Goal: Communication & Community: Answer question/provide support

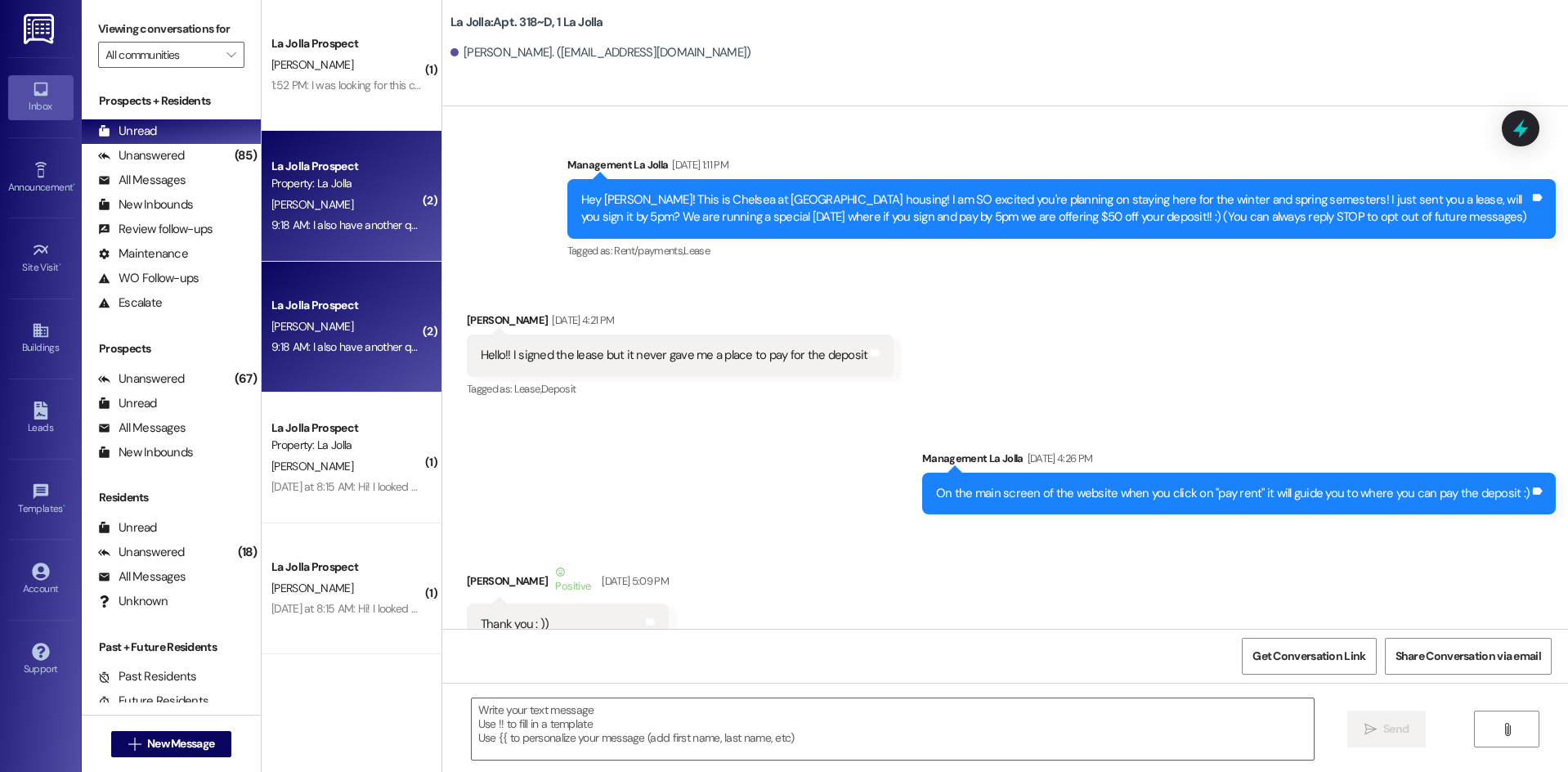
scroll to position [29289, 0]
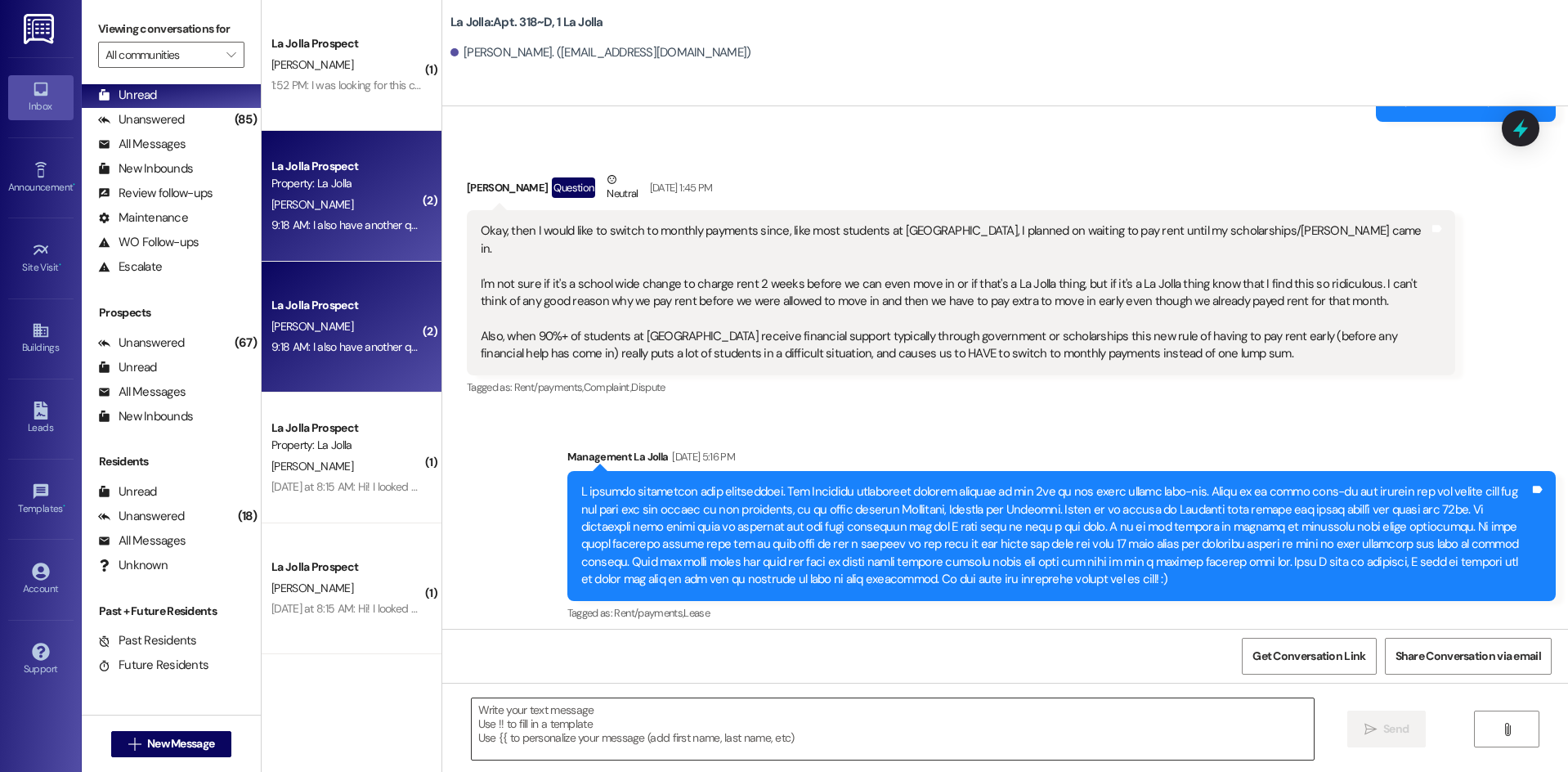
click at [607, 740] on textarea at bounding box center [893, 729] width 842 height 61
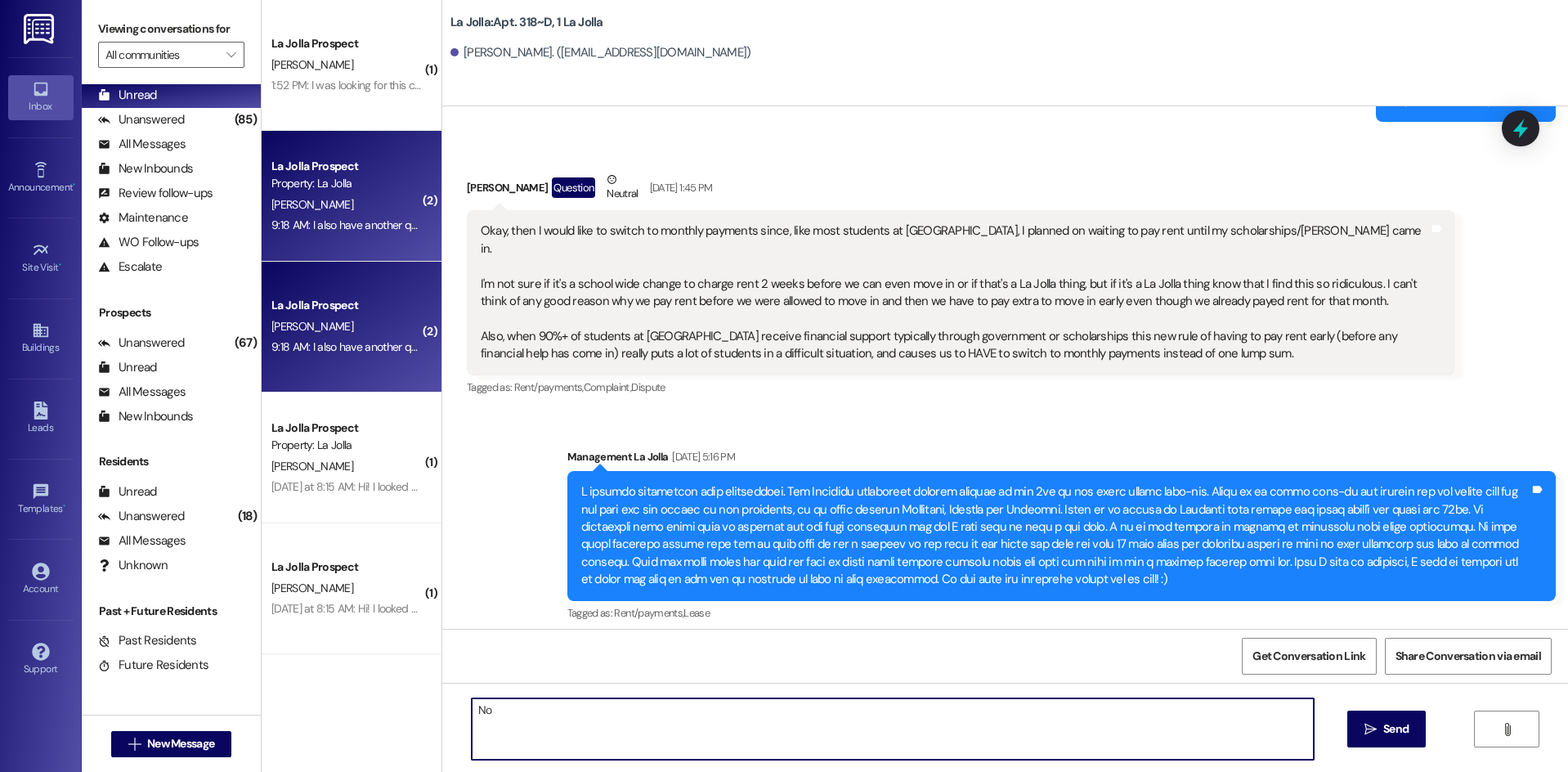
type textarea "N"
click at [786, 713] on textarea "Of course, thank you for your patience. No you will not need to do a payment pl…" at bounding box center [893, 729] width 842 height 61
click at [1056, 712] on textarea "Of course, thank you for your patience. No you will not need to do a monthly pa…" at bounding box center [893, 729] width 842 height 61
click at [955, 713] on textarea "Of course, thank you for your patience. No you will not need to do a monthly pa…" at bounding box center [893, 729] width 842 height 61
click at [1029, 707] on textarea "Of course, thank you for your patience. No you will not need to do a monthly pa…" at bounding box center [893, 729] width 842 height 61
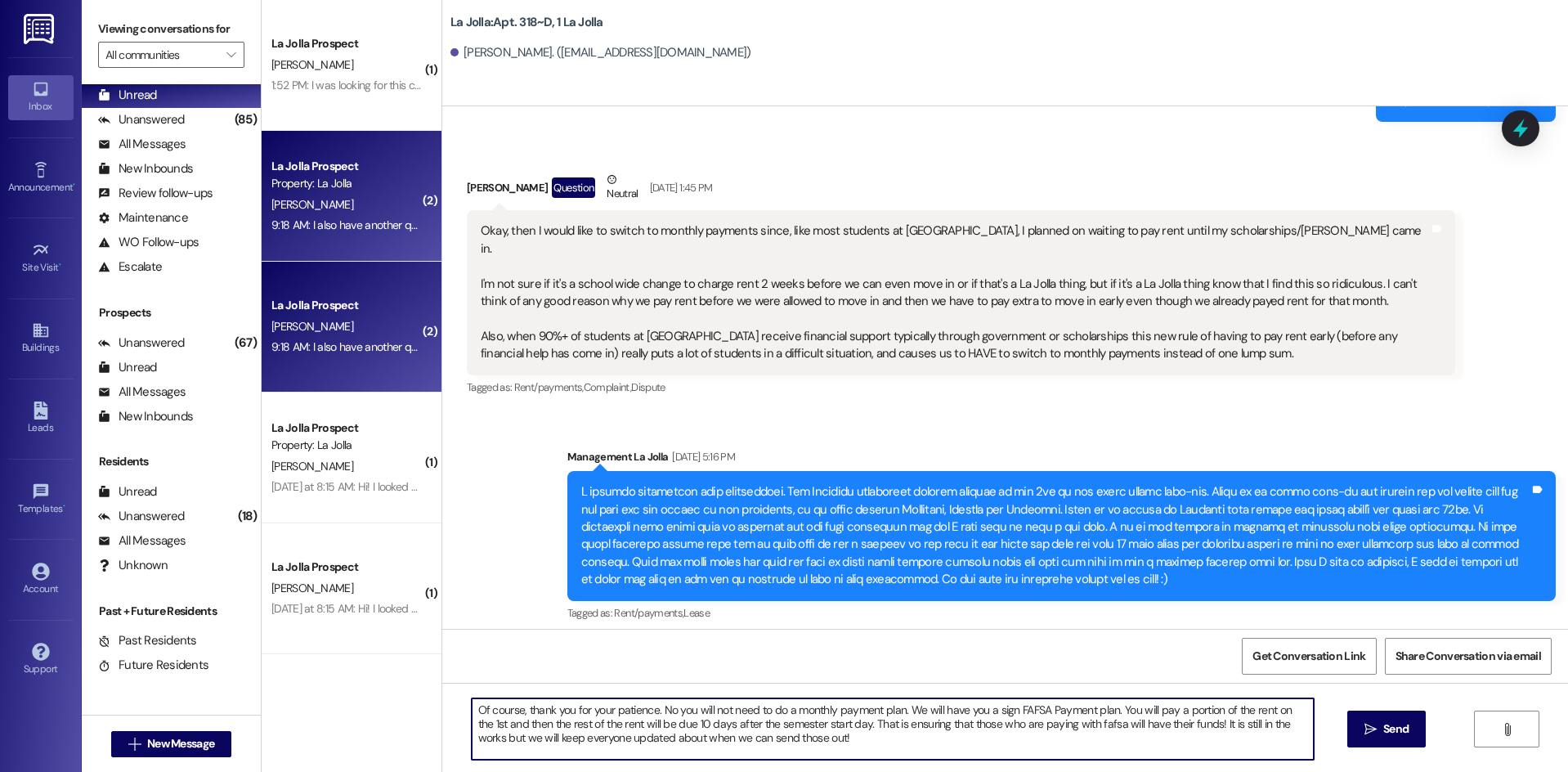
type textarea "Of course, thank you for your patience. No you will not need to do a monthly pa…"
click at [1416, 725] on button " Send" at bounding box center [1386, 729] width 79 height 36
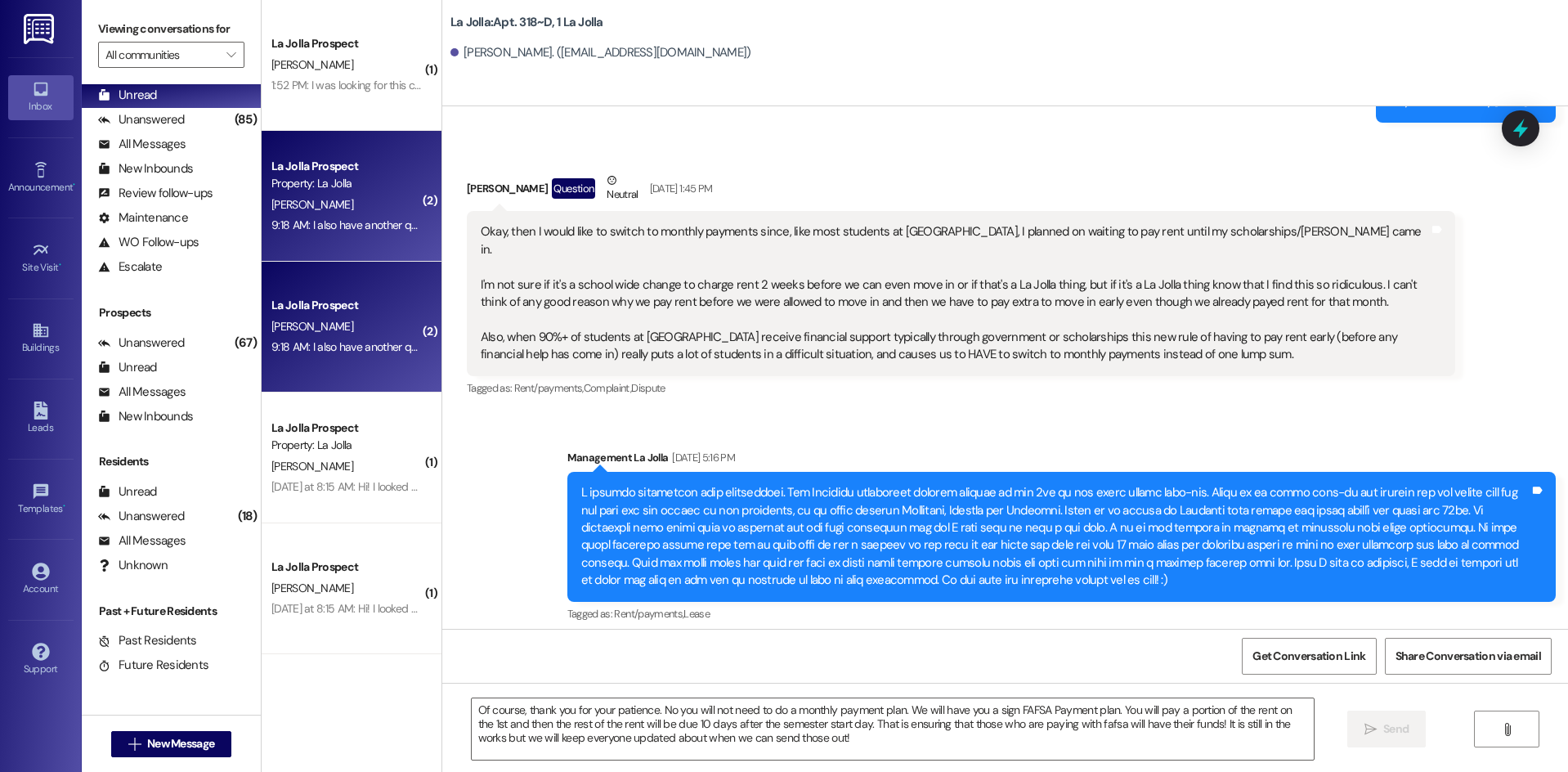
scroll to position [29438, 0]
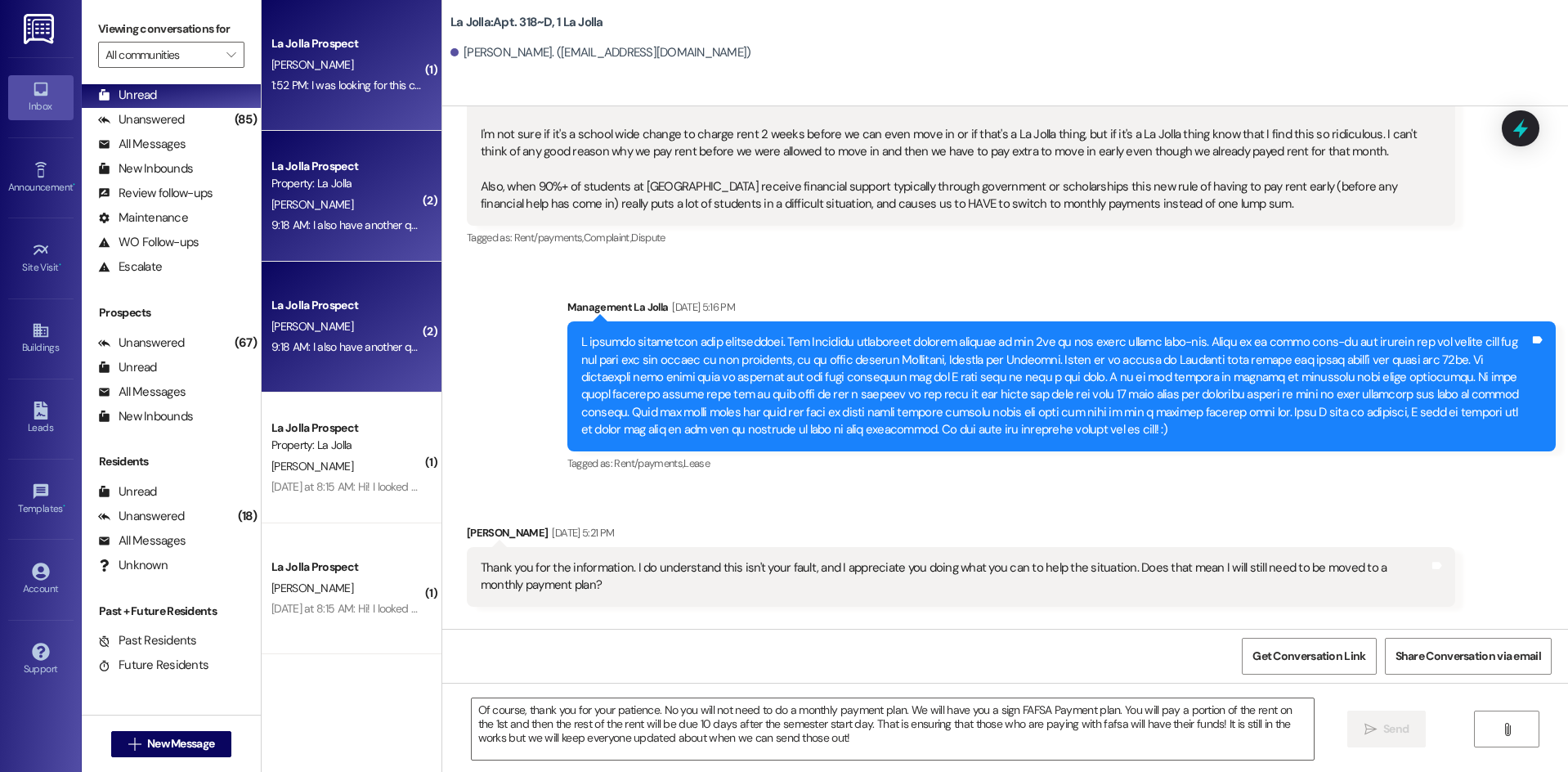
click at [358, 98] on div "La Jolla Prospect [PERSON_NAME] 1:52 PM: I was looking for this coming fall sem…" at bounding box center [351, 65] width 180 height 131
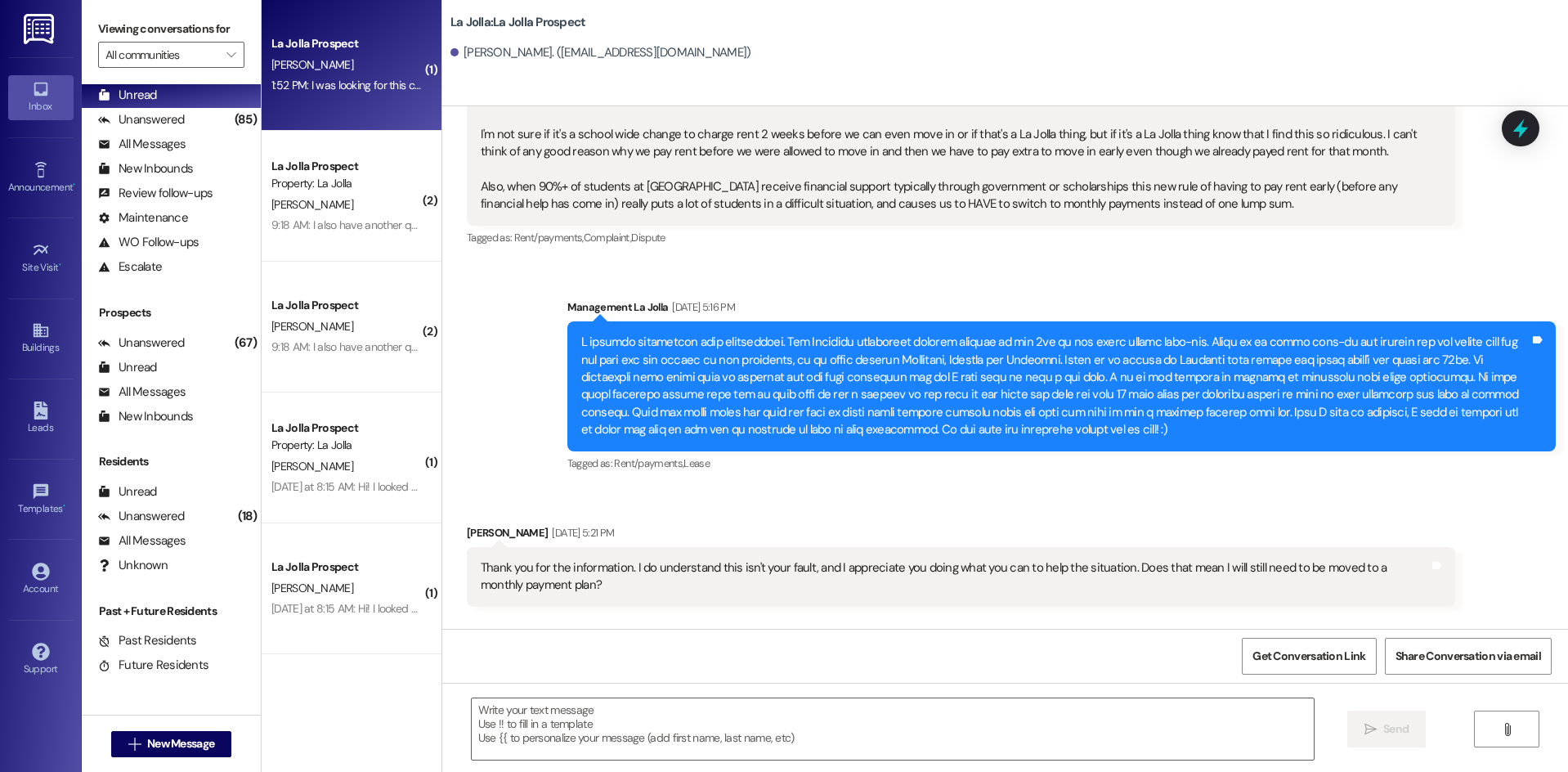
scroll to position [240, 0]
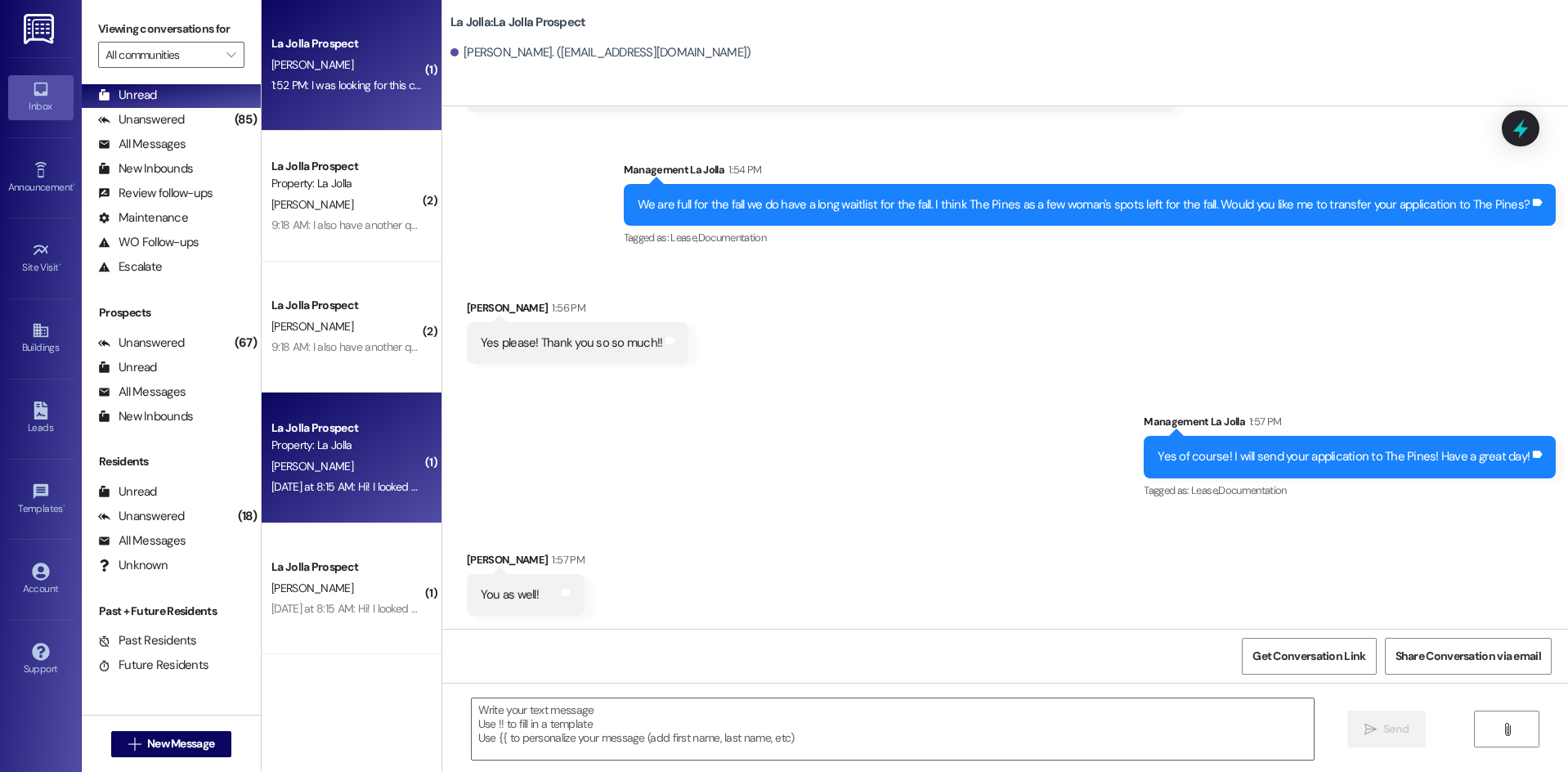
click at [321, 434] on div "La Jolla Prospect" at bounding box center [347, 428] width 151 height 17
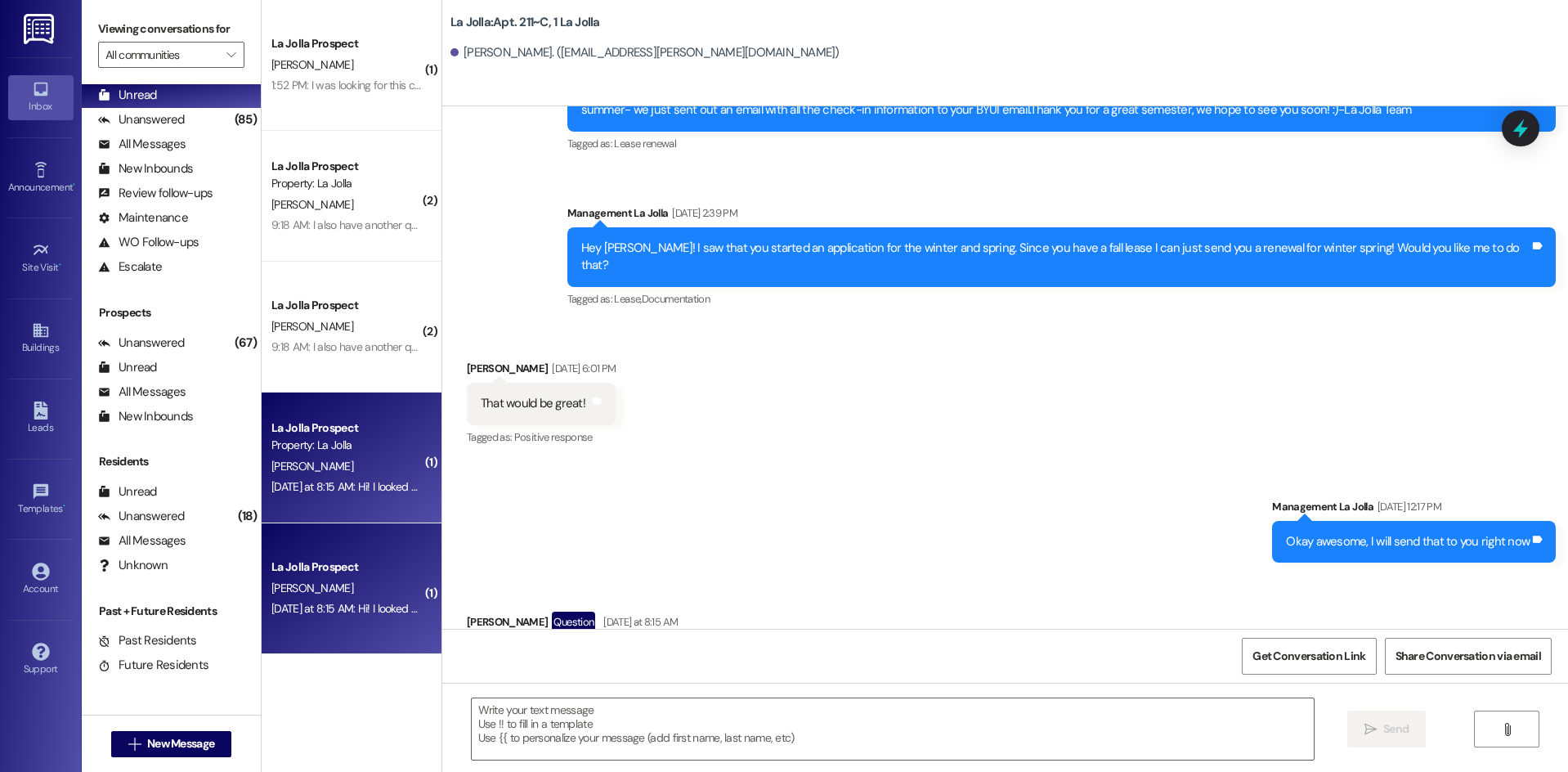
scroll to position [14513, 0]
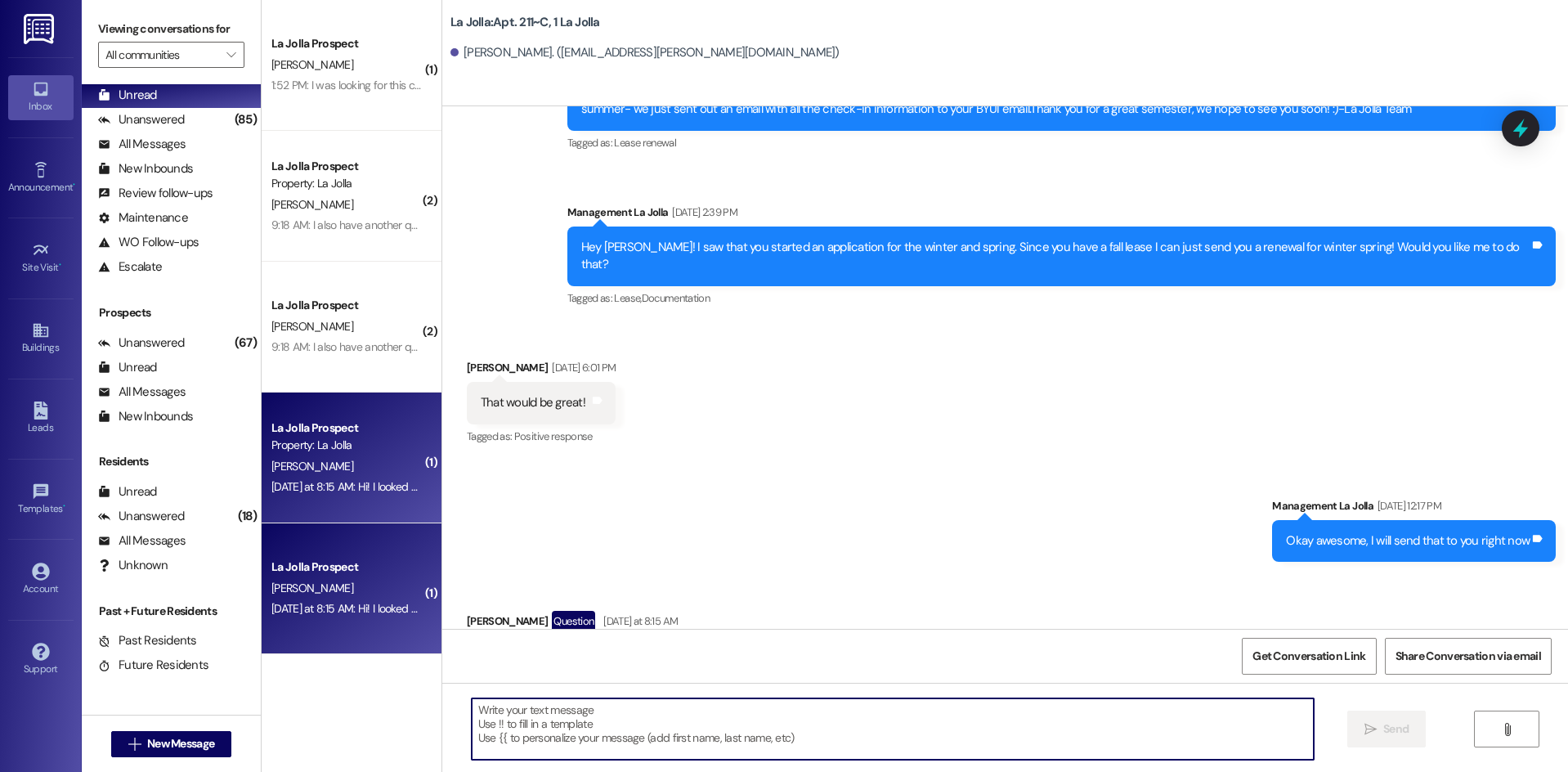
click at [545, 719] on textarea at bounding box center [893, 729] width 842 height 61
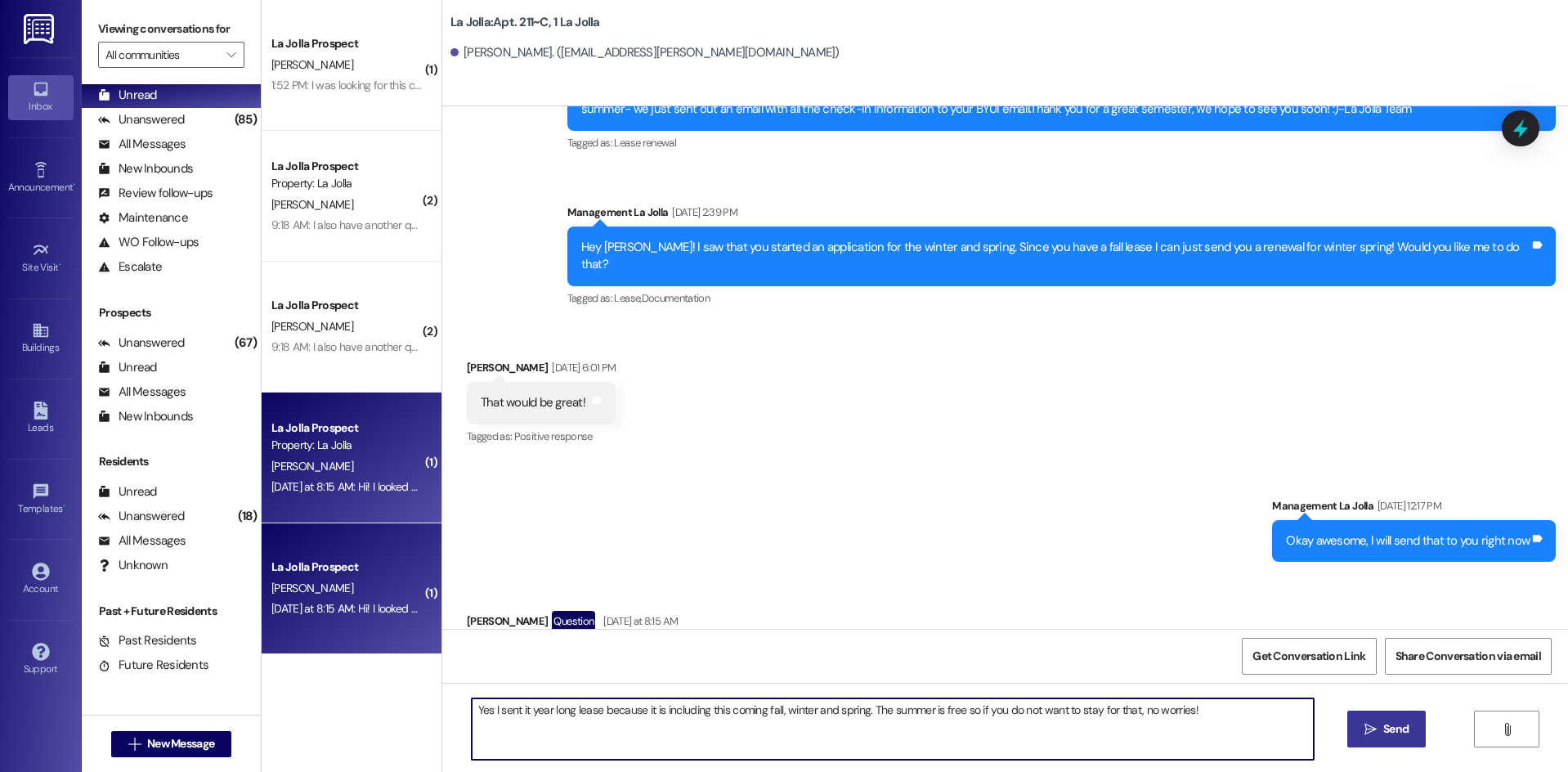
type textarea "Yes I sent it year long lease because it is including this coming fall, winter …"
click at [1366, 727] on icon "" at bounding box center [1370, 730] width 12 height 13
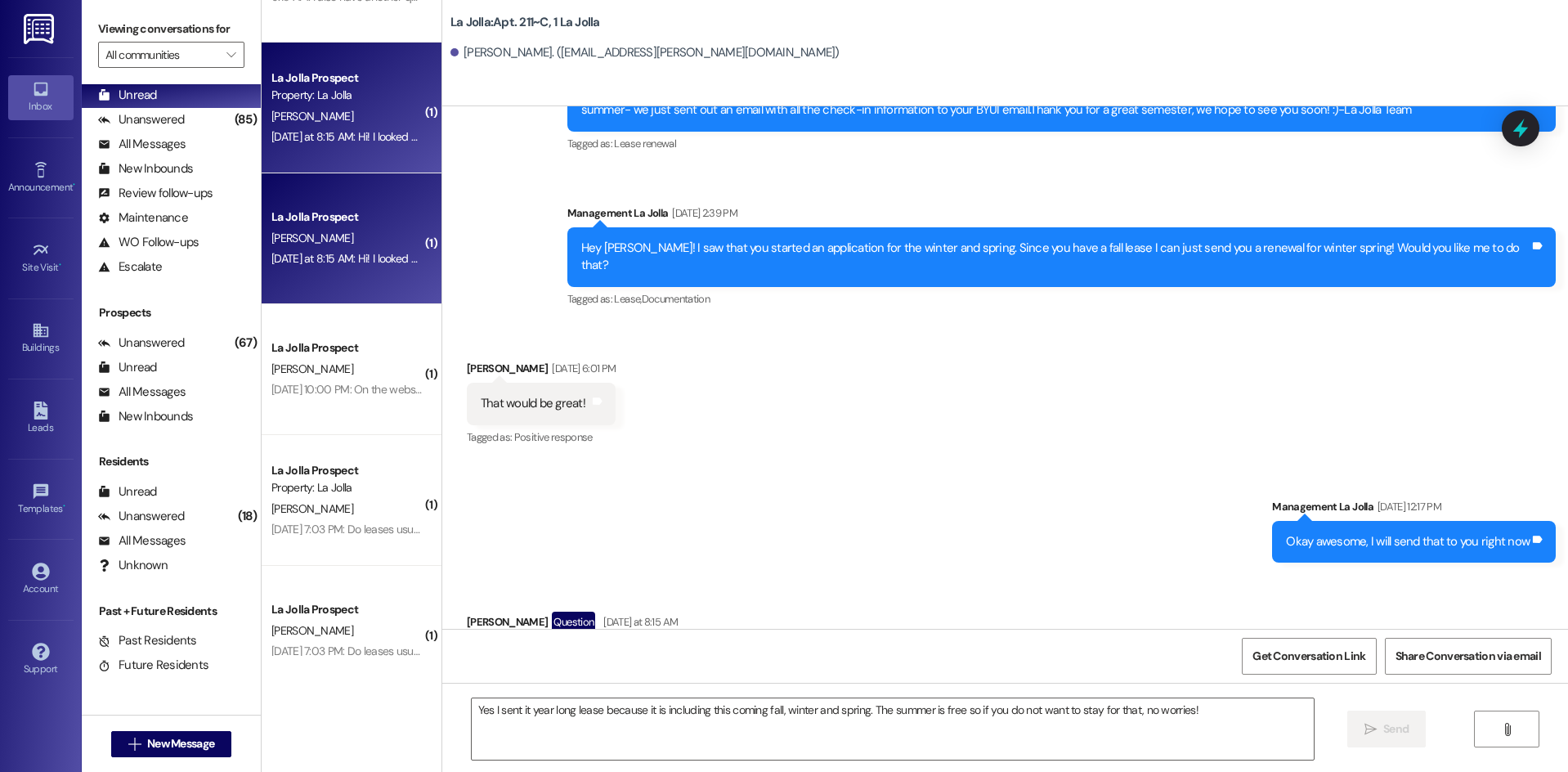
scroll to position [522, 0]
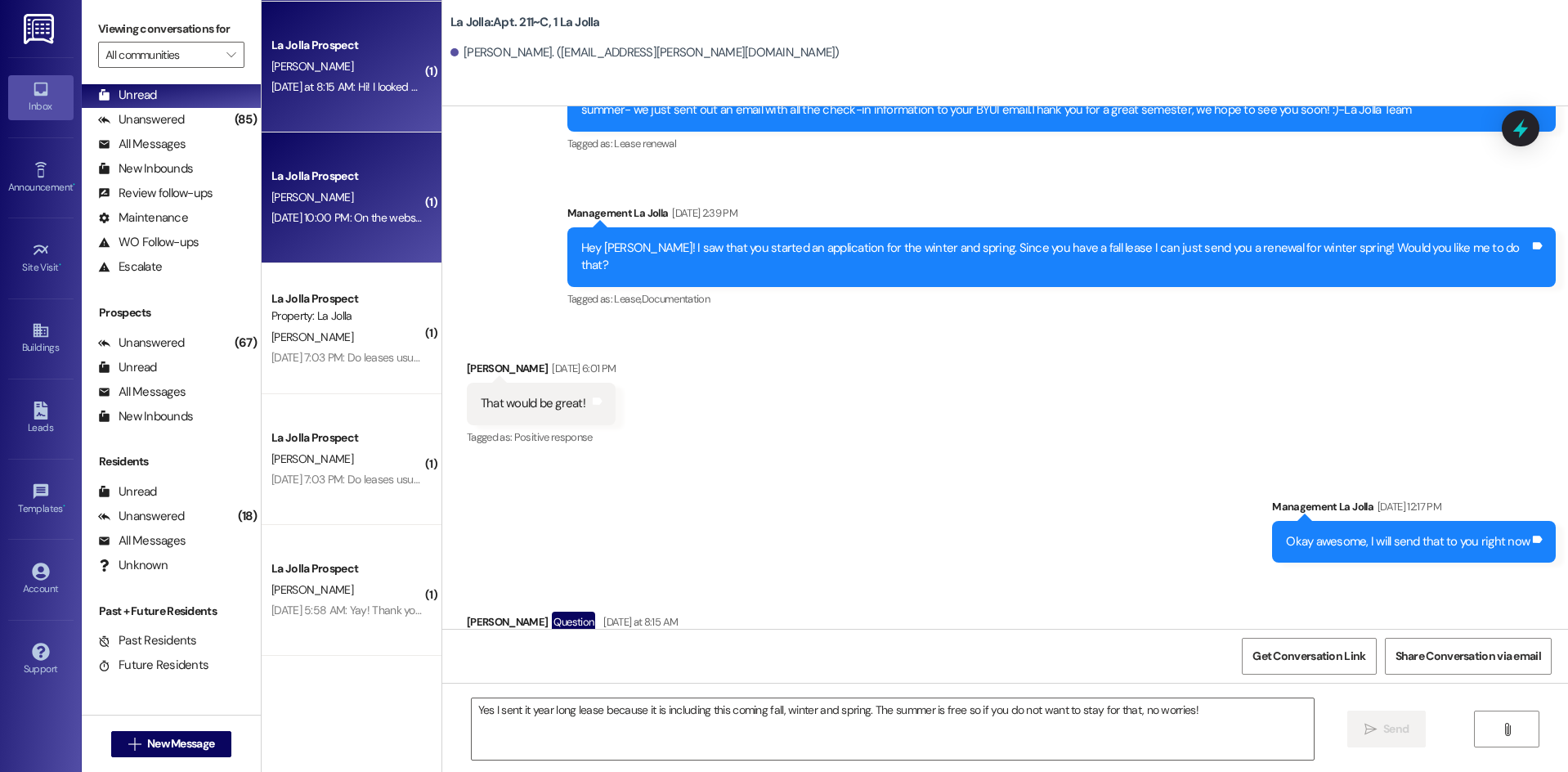
click at [357, 203] on div "[PERSON_NAME]" at bounding box center [347, 197] width 154 height 20
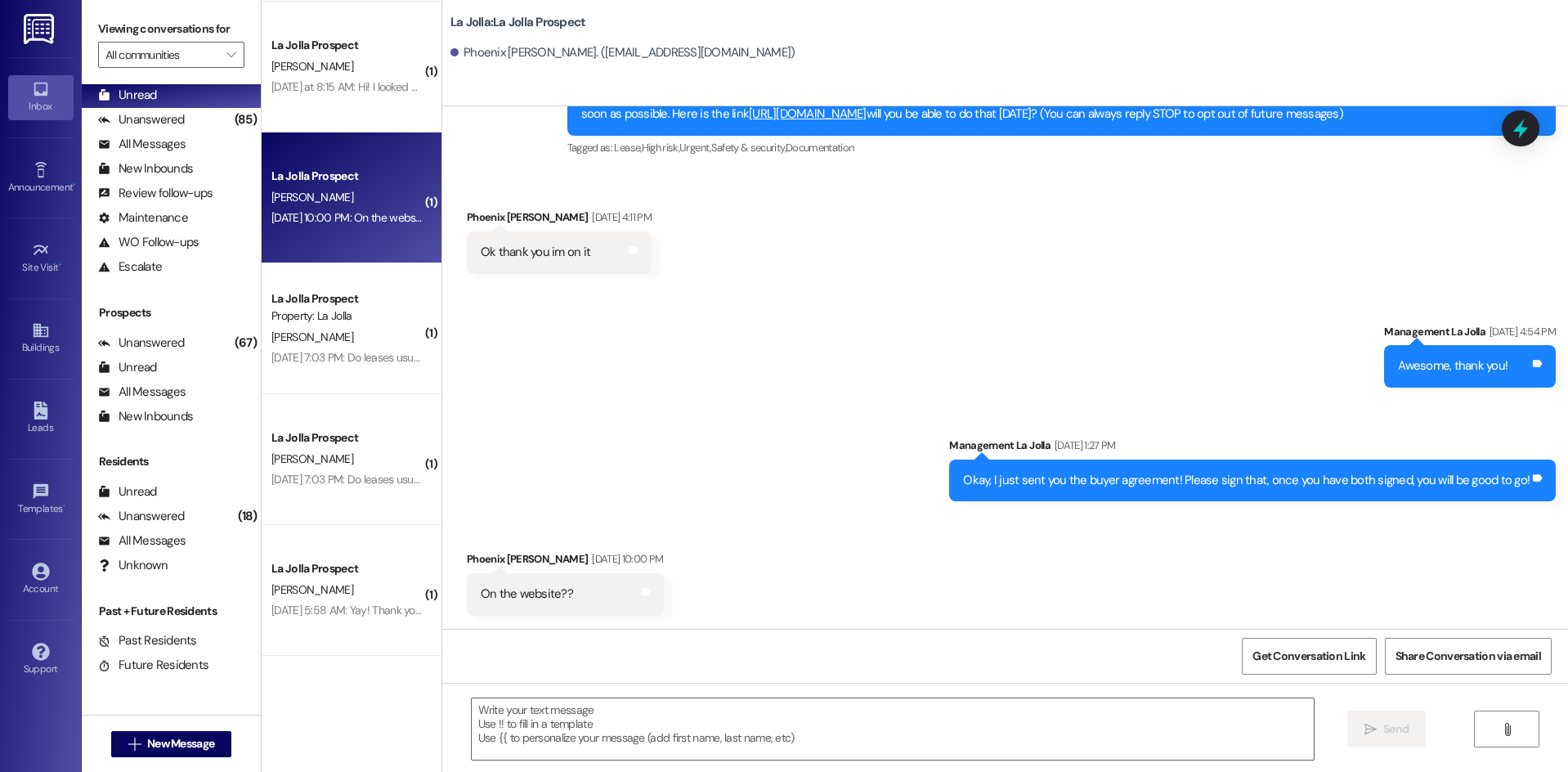
scroll to position [103, 0]
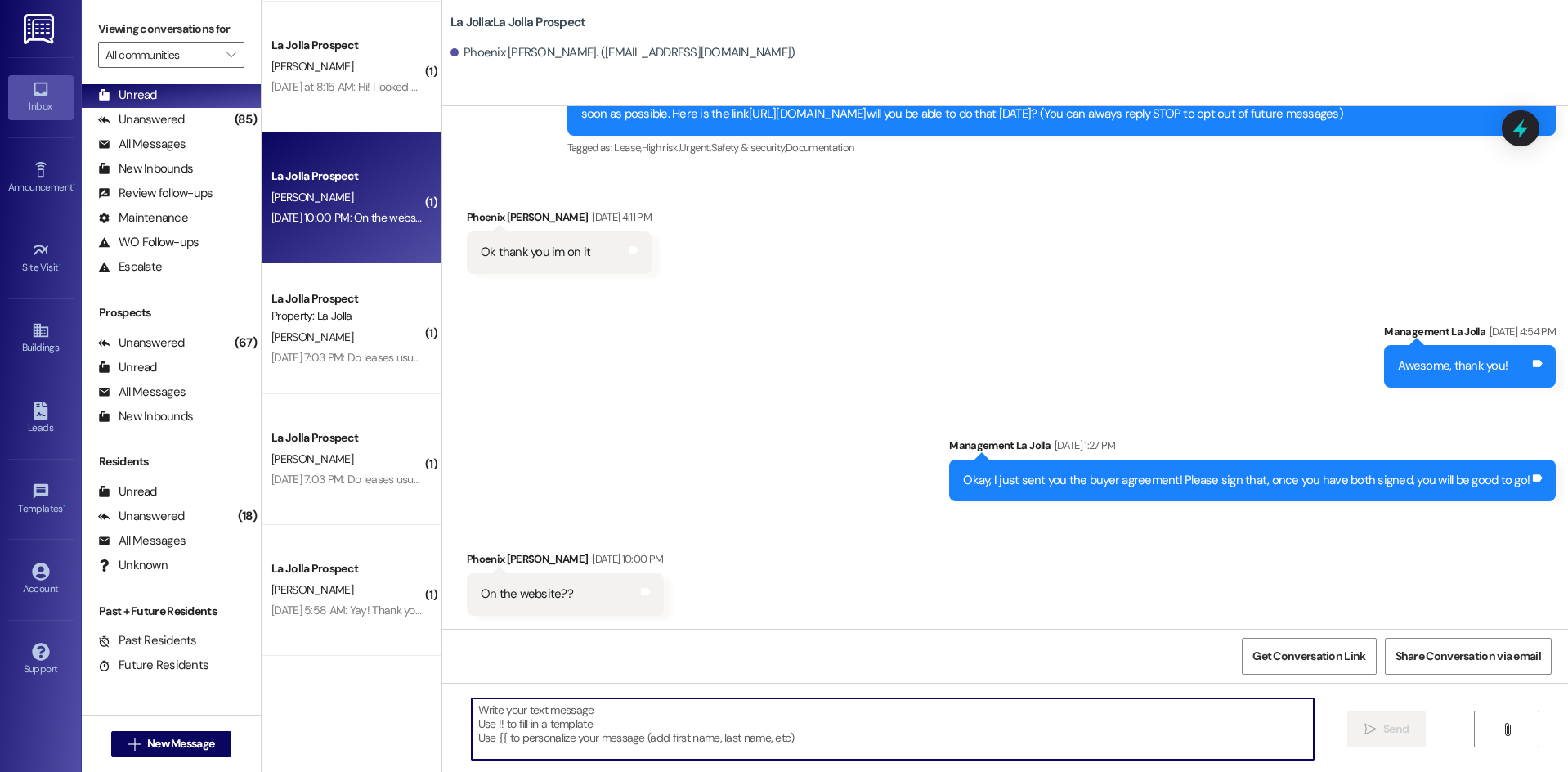
click at [678, 720] on textarea at bounding box center [893, 729] width 842 height 61
type textarea "Yes go to the portal and it is there for you to sign!"
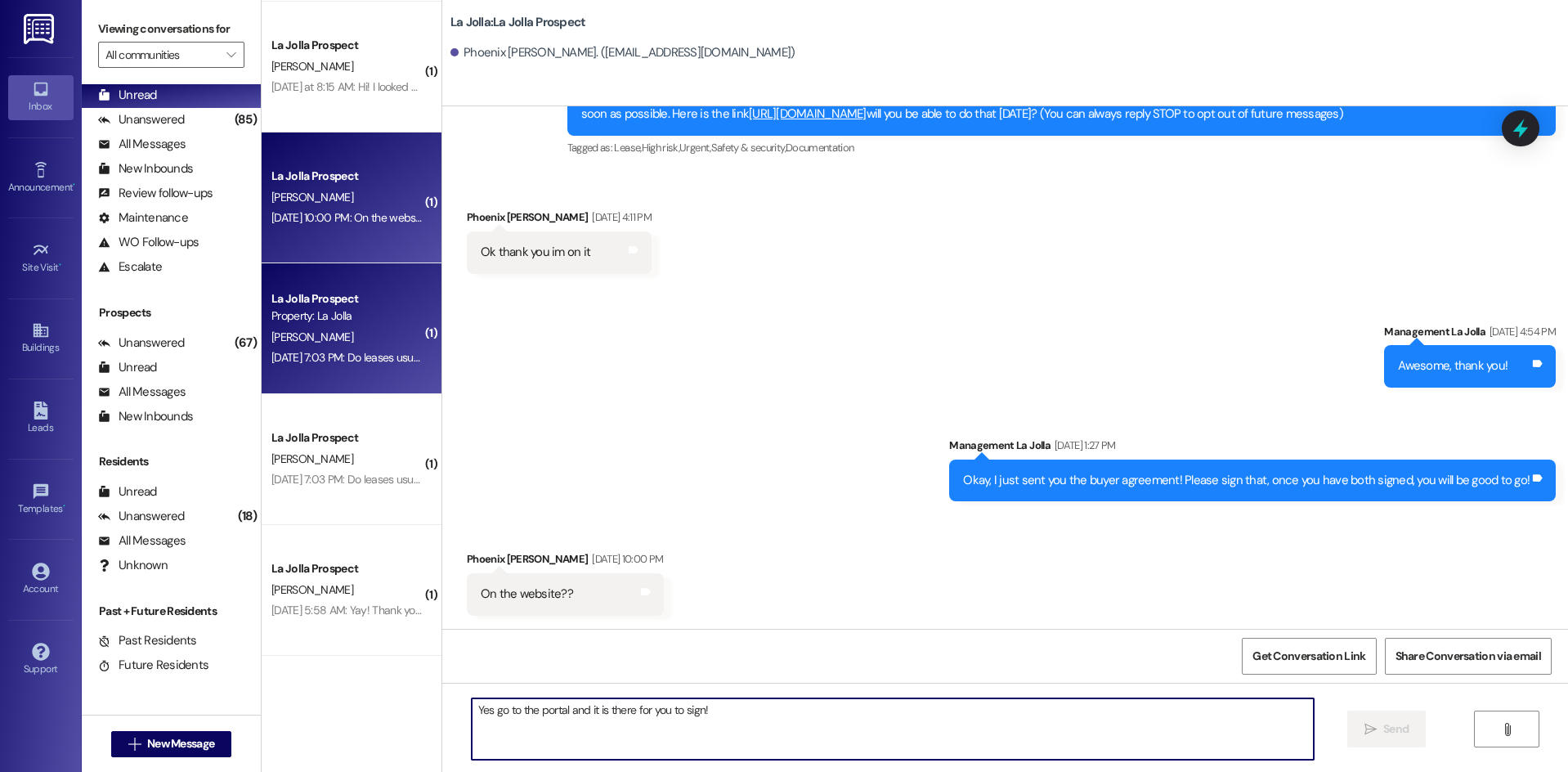
click at [347, 298] on div "La Jolla Prospect" at bounding box center [347, 299] width 151 height 17
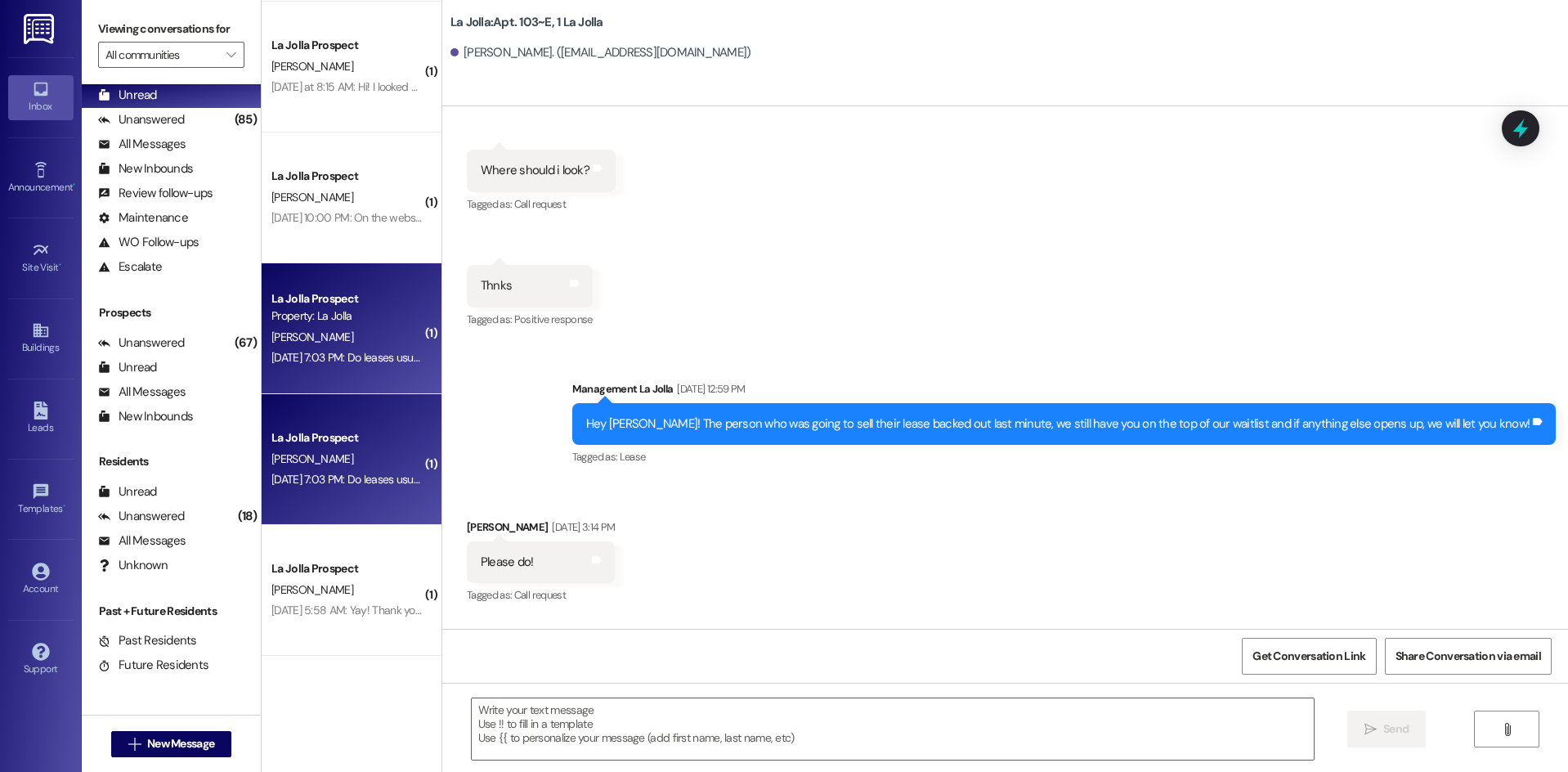
scroll to position [18357, 0]
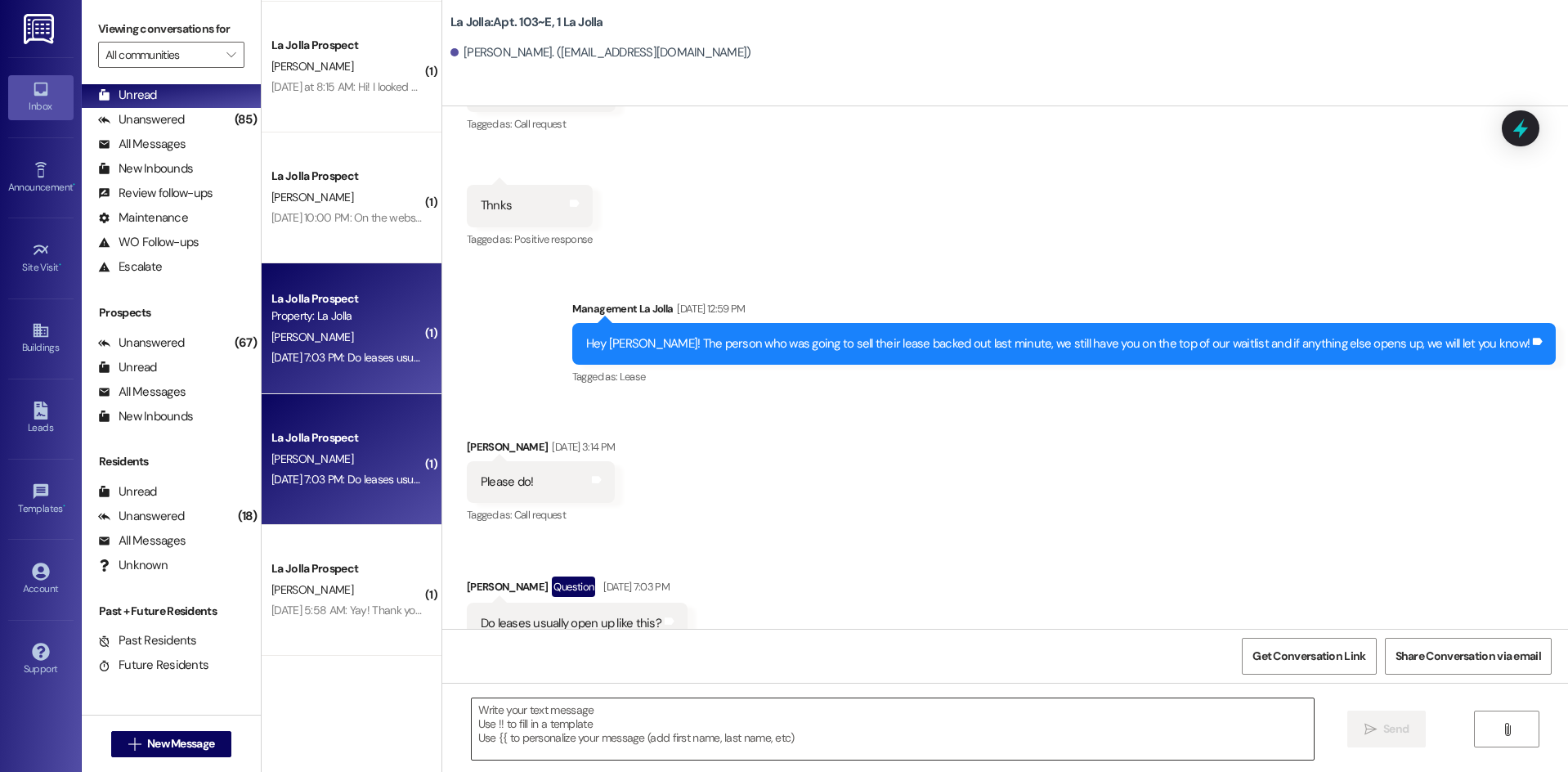
click at [497, 708] on textarea at bounding box center [893, 729] width 842 height 61
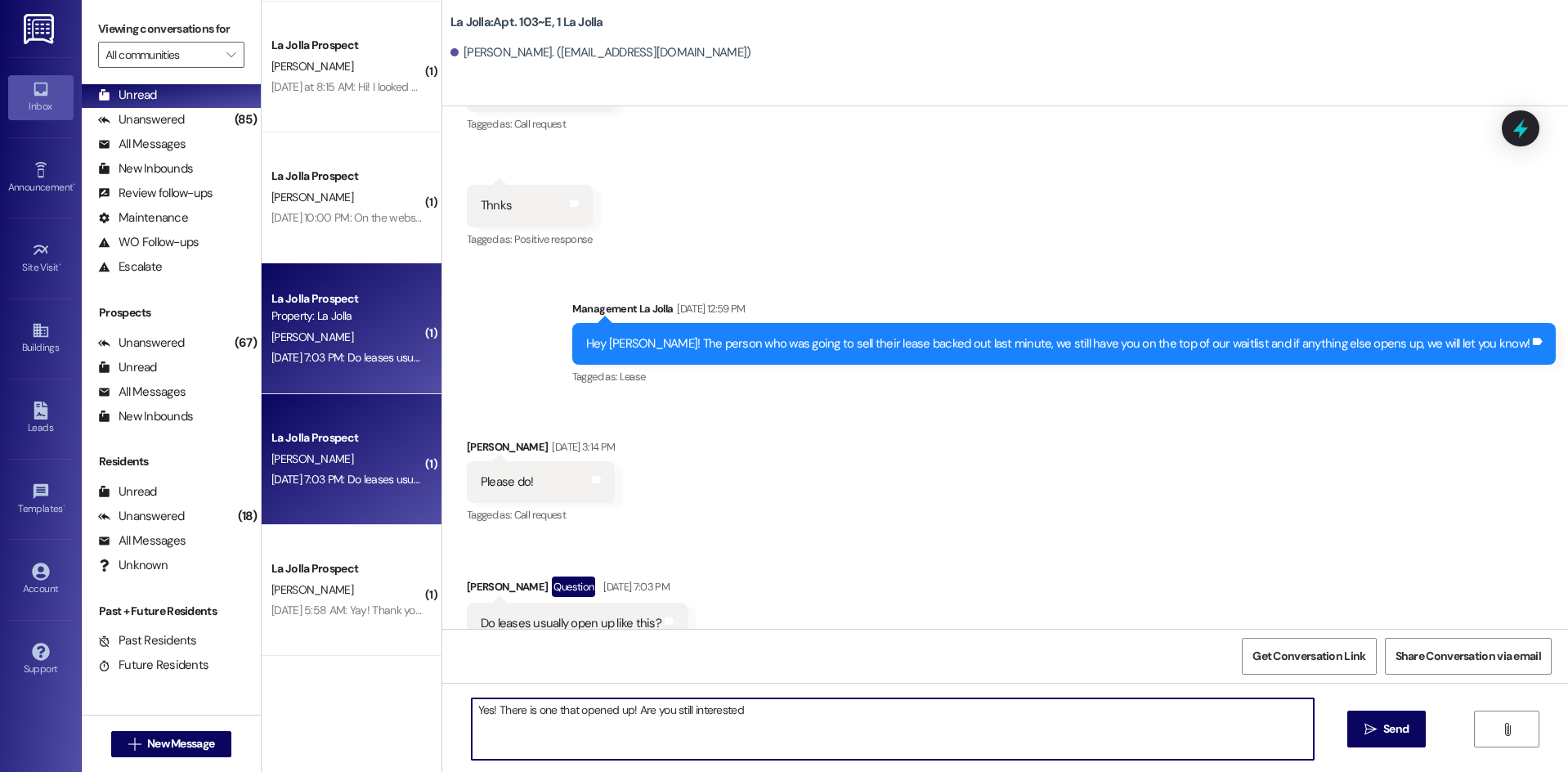
type textarea "Yes! There is one that opened up! Are you still interested?"
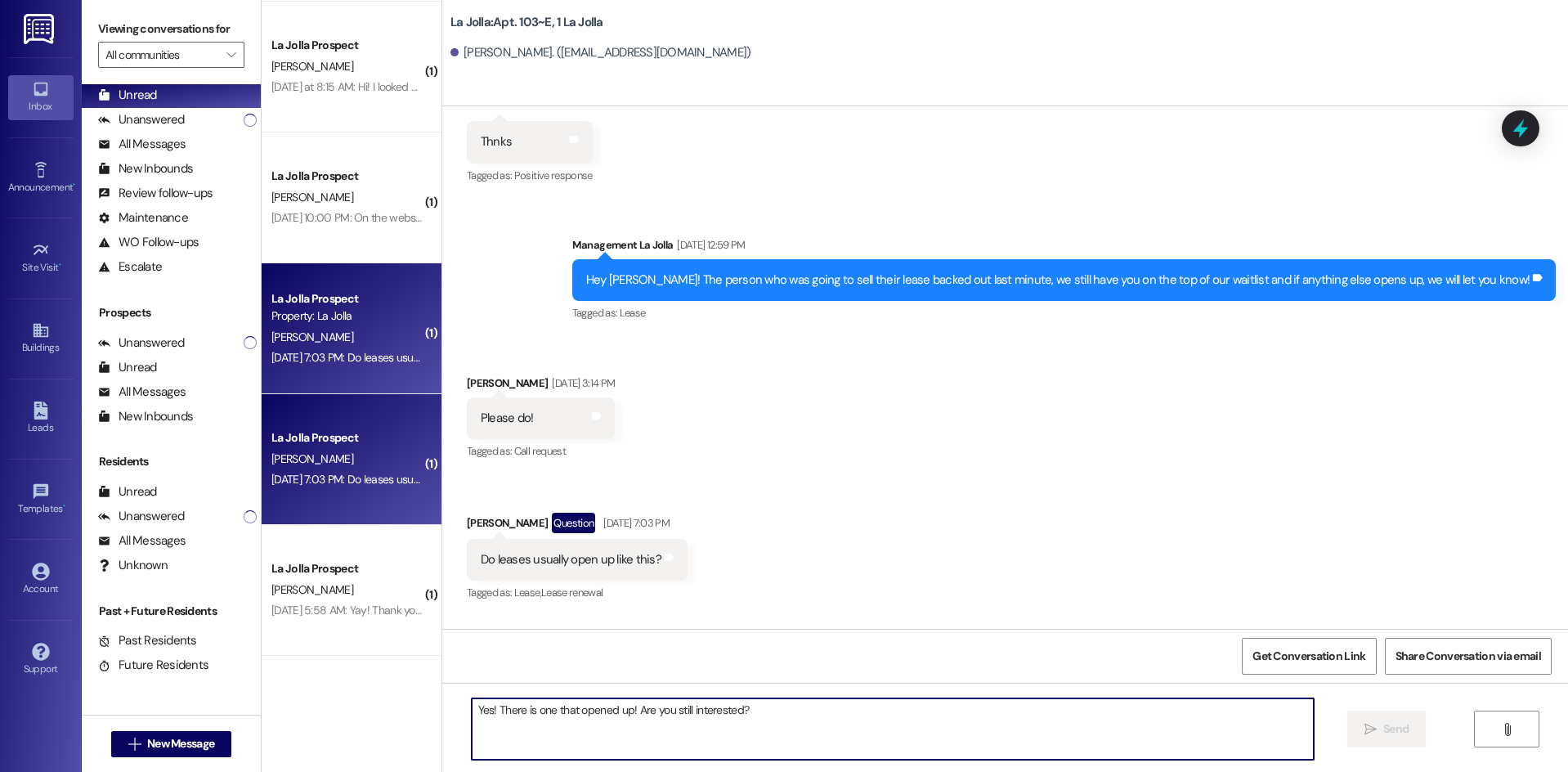
scroll to position [18471, 0]
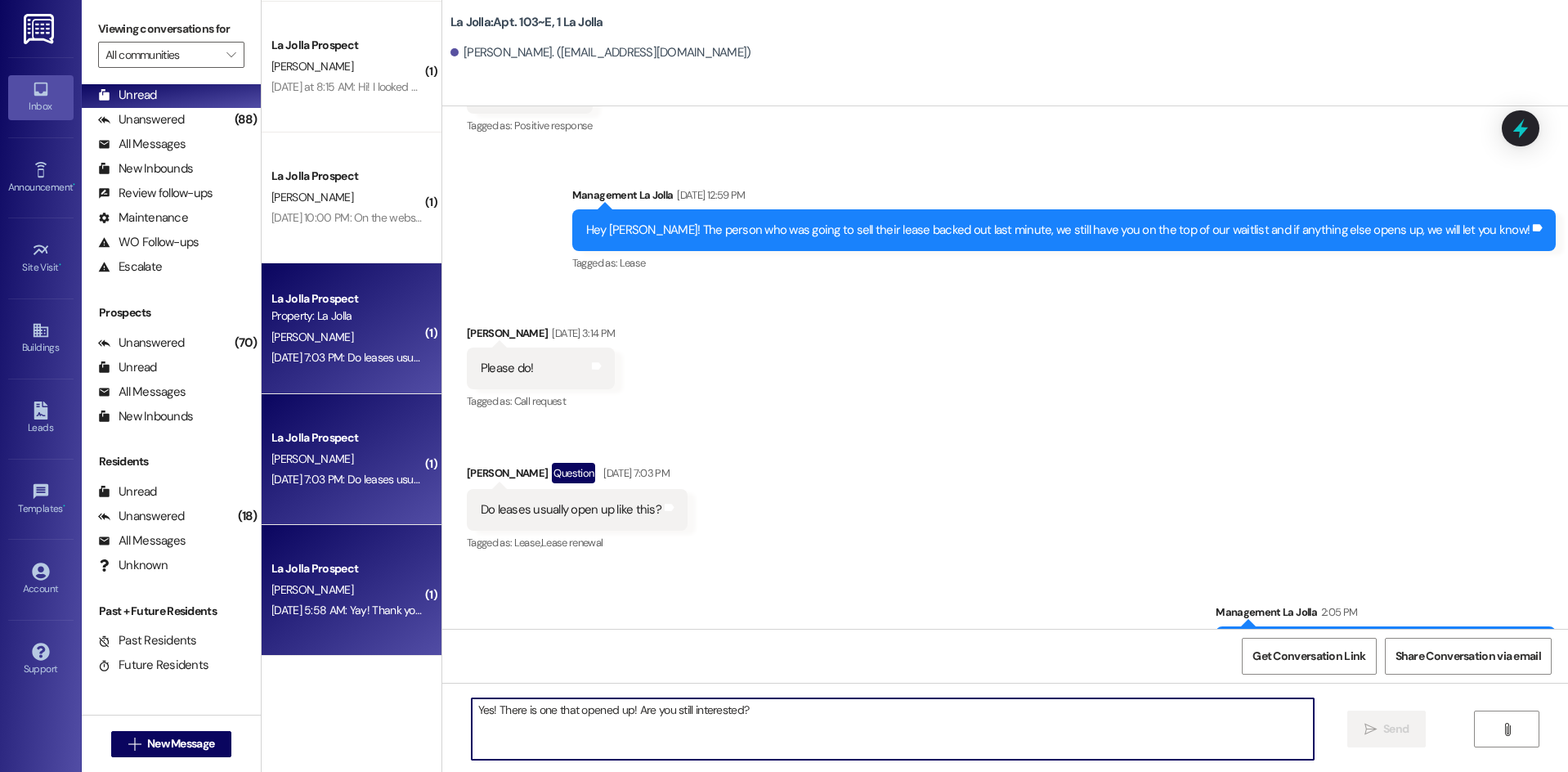
click at [390, 581] on div "[PERSON_NAME]" at bounding box center [347, 589] width 154 height 20
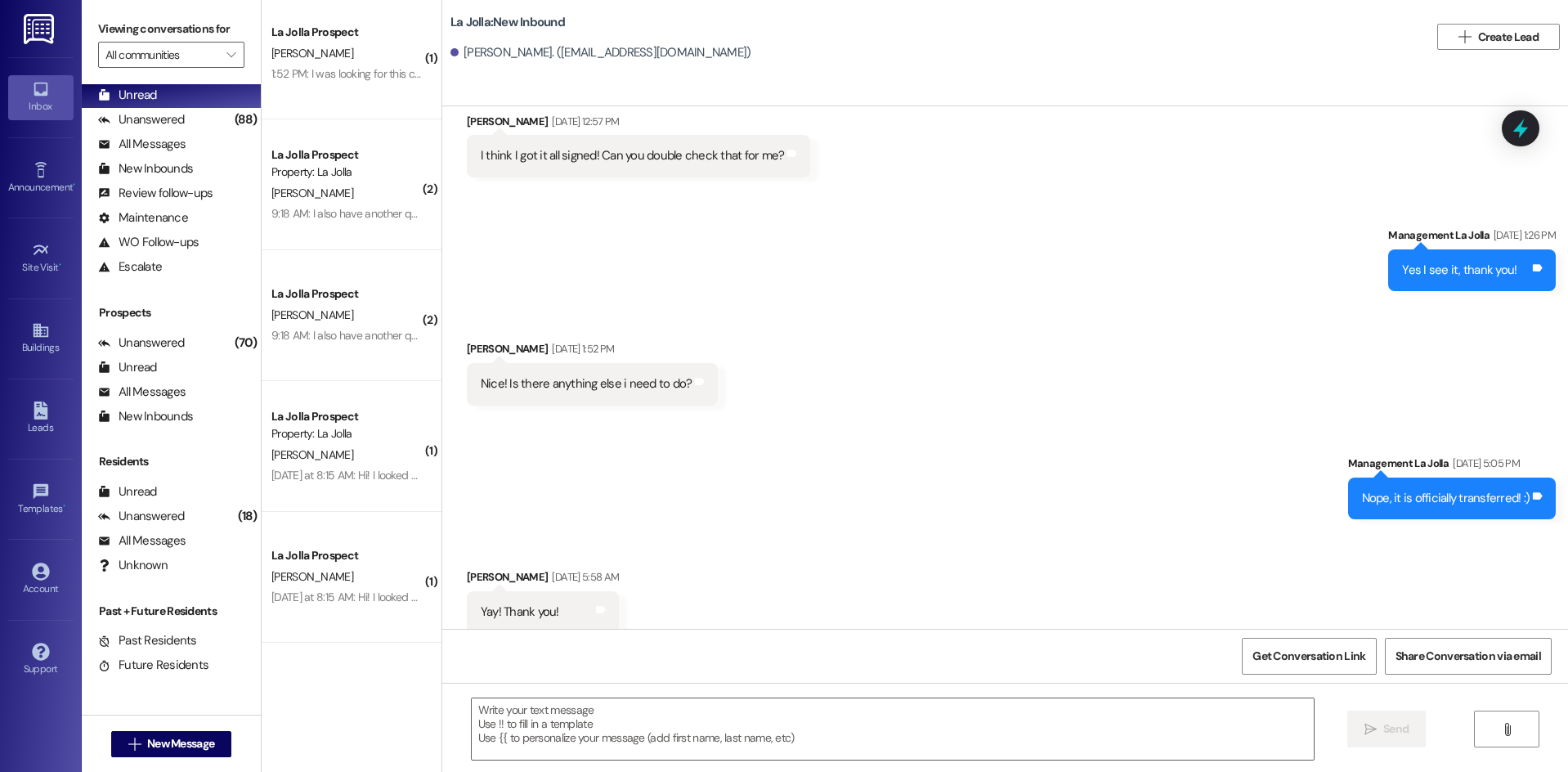
scroll to position [0, 0]
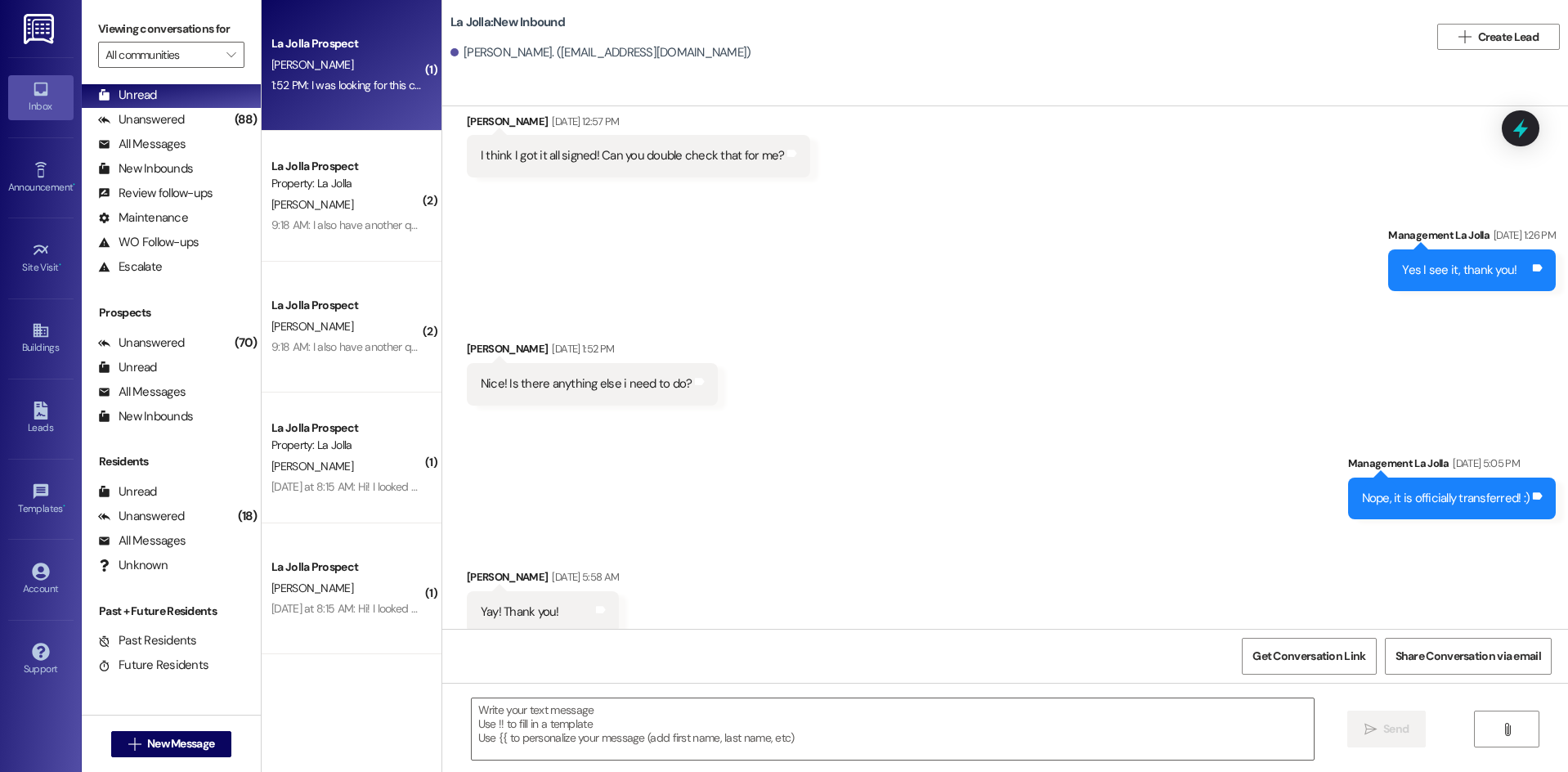
click at [349, 73] on div "[PERSON_NAME]" at bounding box center [347, 64] width 154 height 20
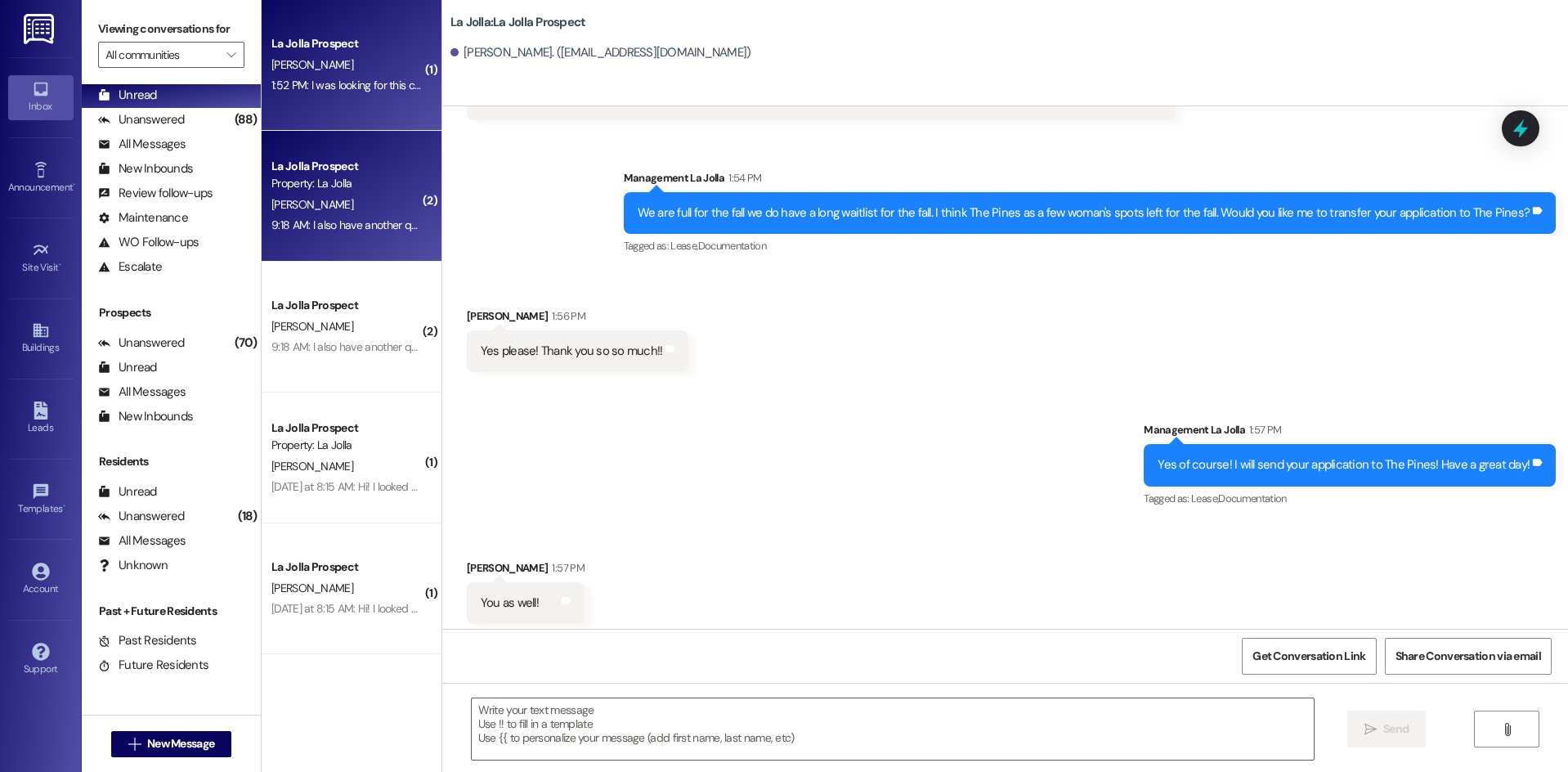
scroll to position [239, 0]
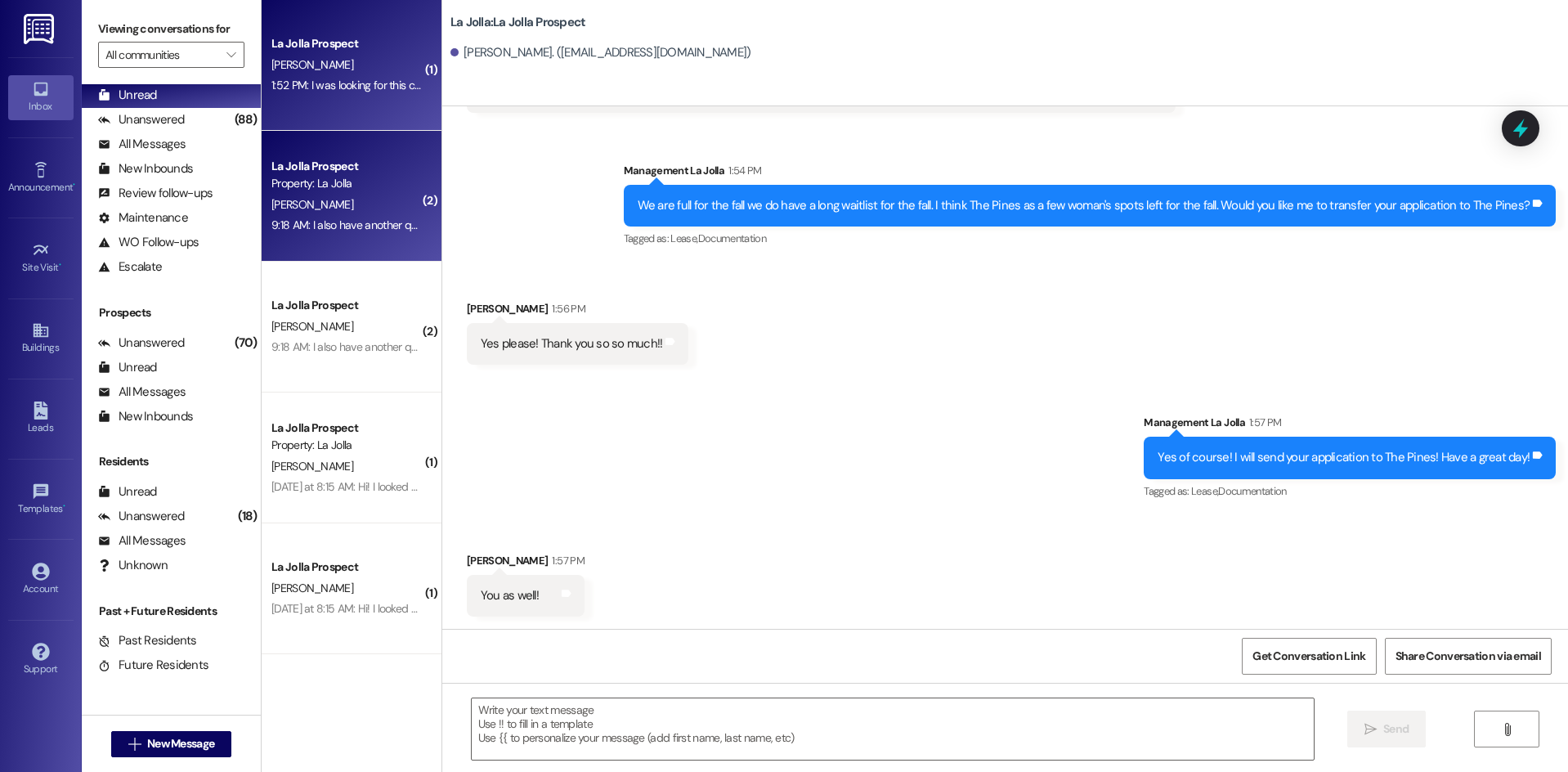
click at [368, 214] on div "[PERSON_NAME]" at bounding box center [347, 204] width 154 height 20
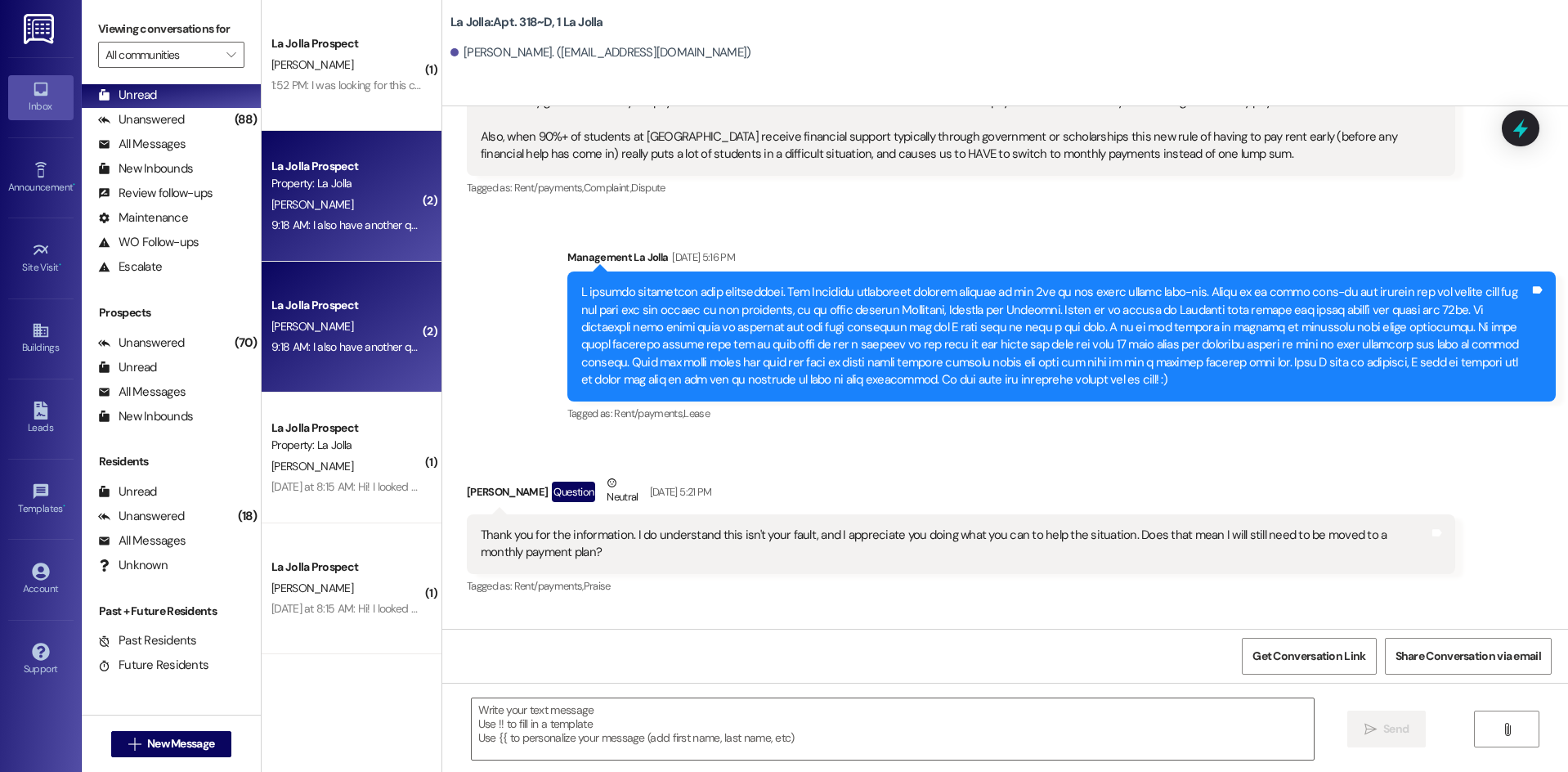
scroll to position [29663, 0]
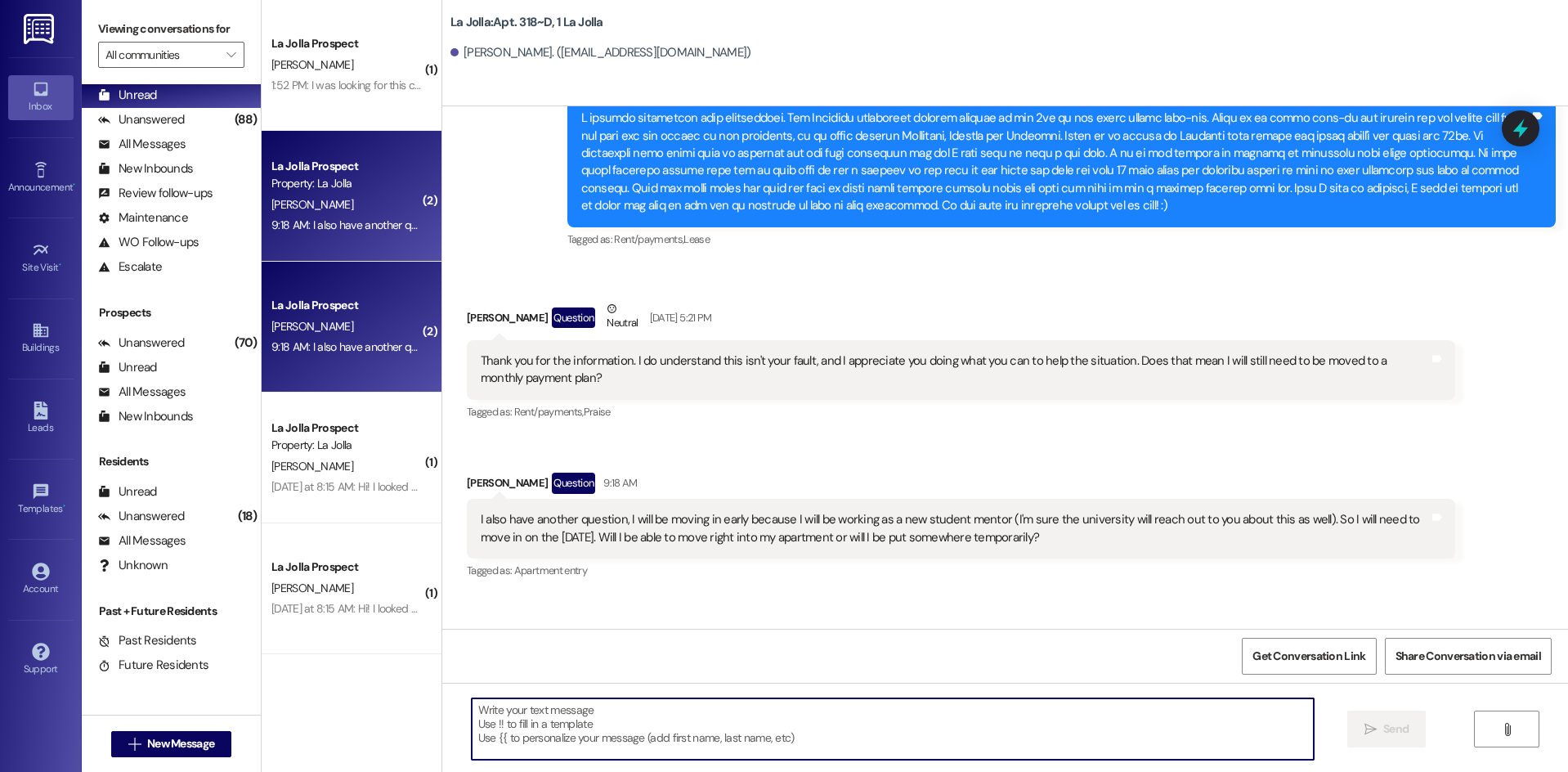
click at [522, 739] on textarea at bounding box center [893, 729] width 842 height 61
type textarea "W"
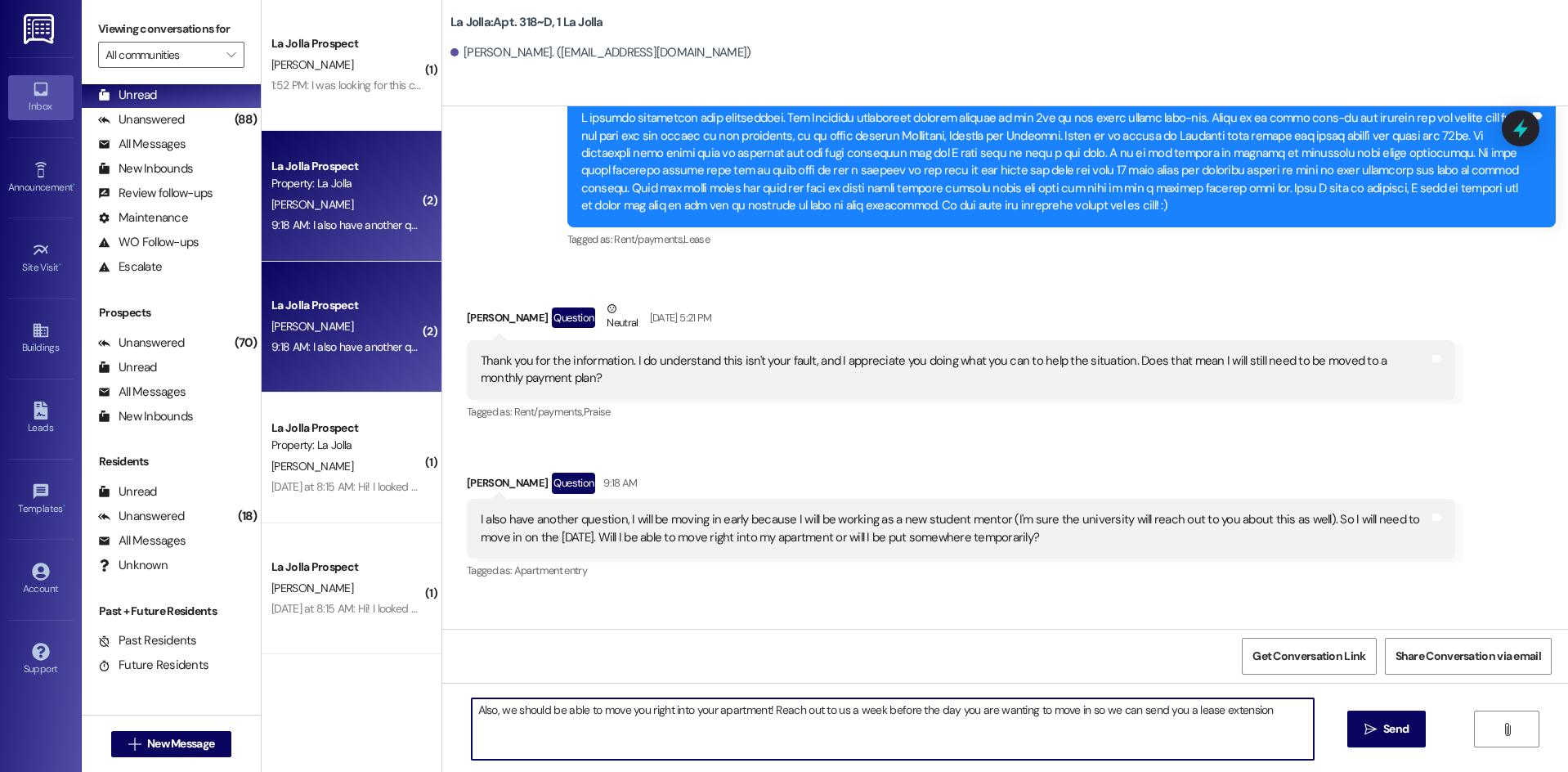
type textarea "Also, we should be able to move you right into your apartment! Reach out to us …"
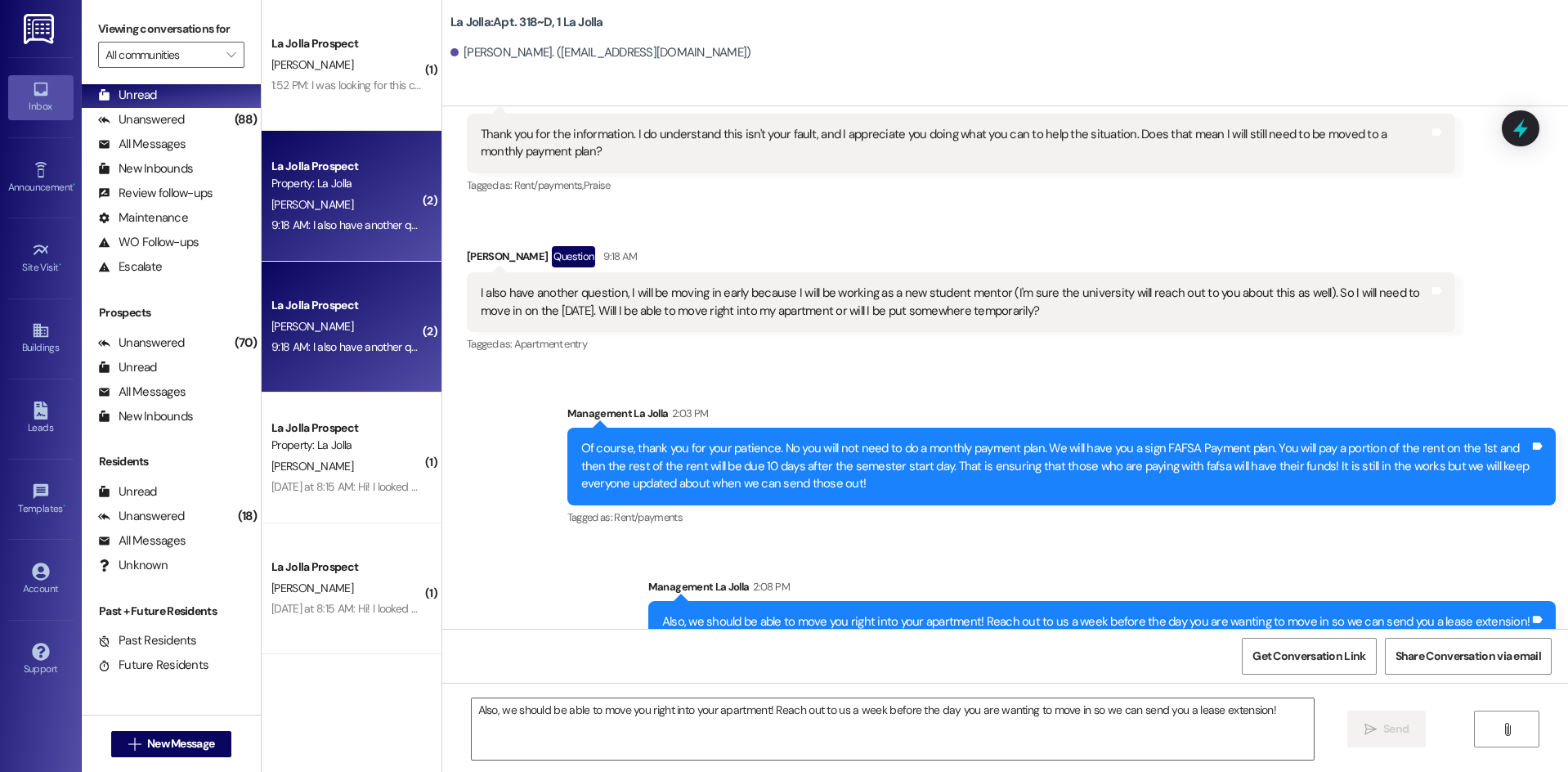
scroll to position [29891, 0]
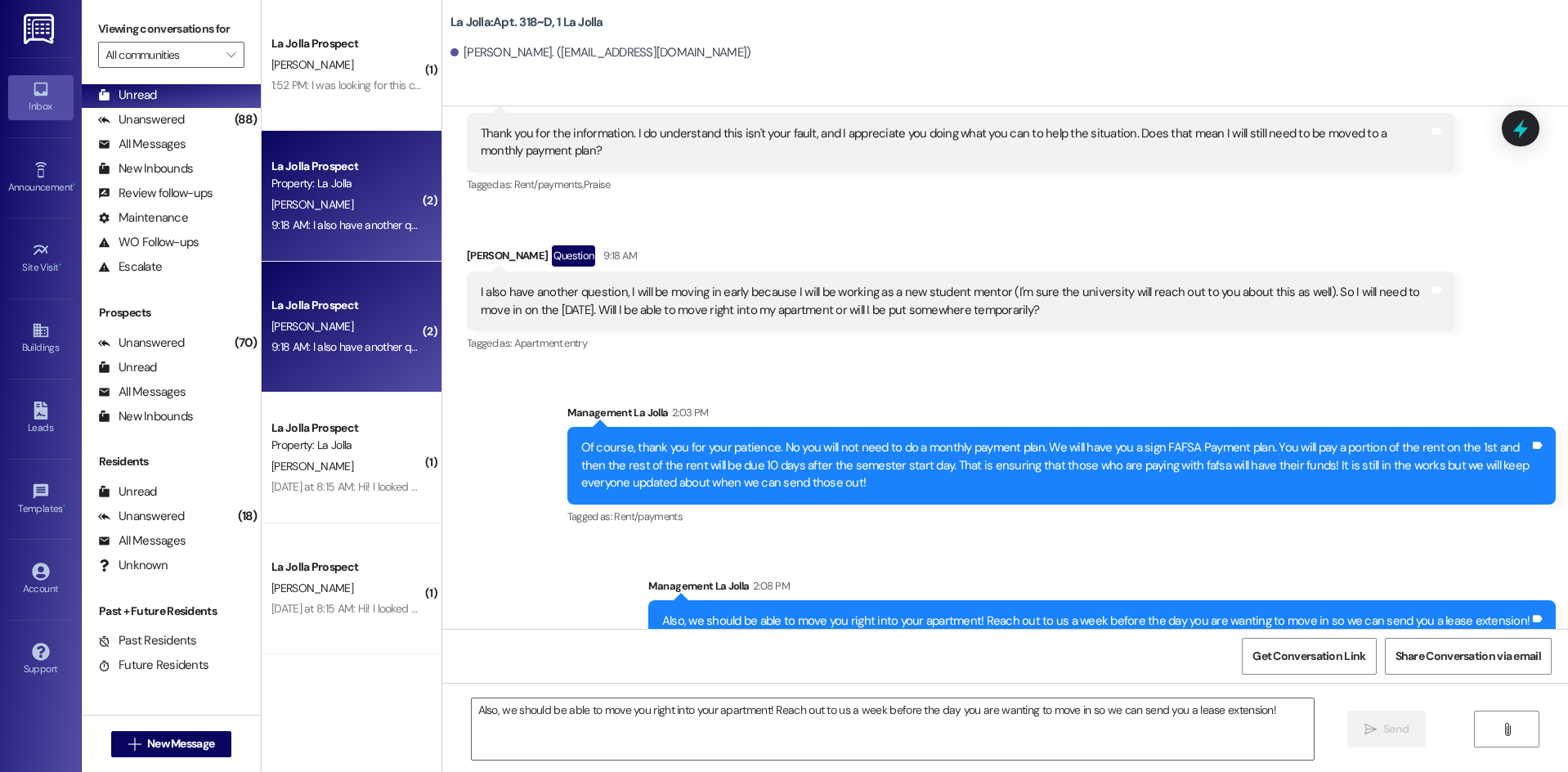
click at [562, 688] on div "Also, we should be able to move you right into your apartment! Reach out to us …" at bounding box center [1005, 744] width 1126 height 123
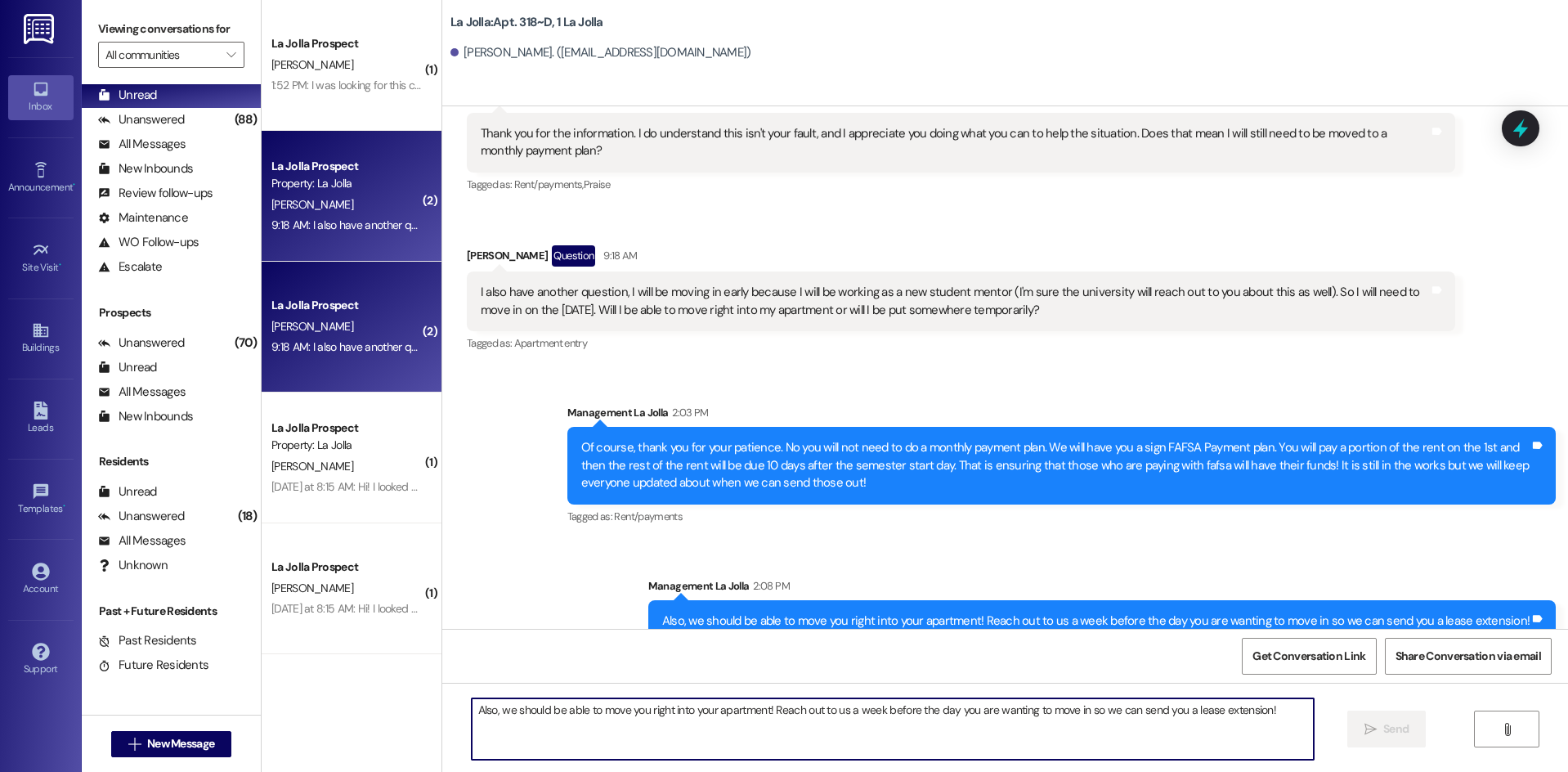
click at [585, 708] on textarea "Also, we should be able to move you right into your apartment! Reach out to us …" at bounding box center [893, 729] width 842 height 61
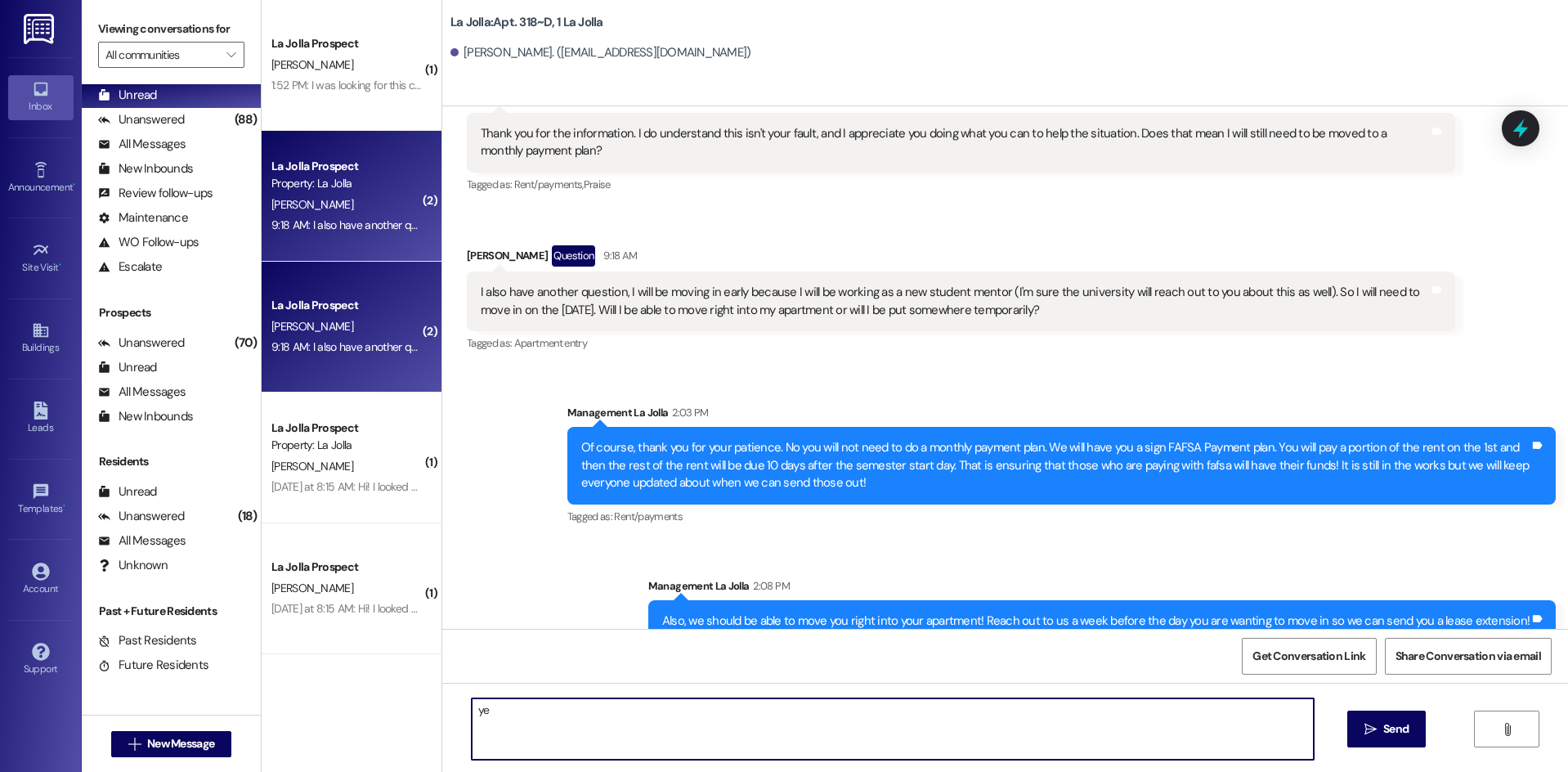
type textarea "y"
type textarea "Y"
type textarea "Of course! :)"
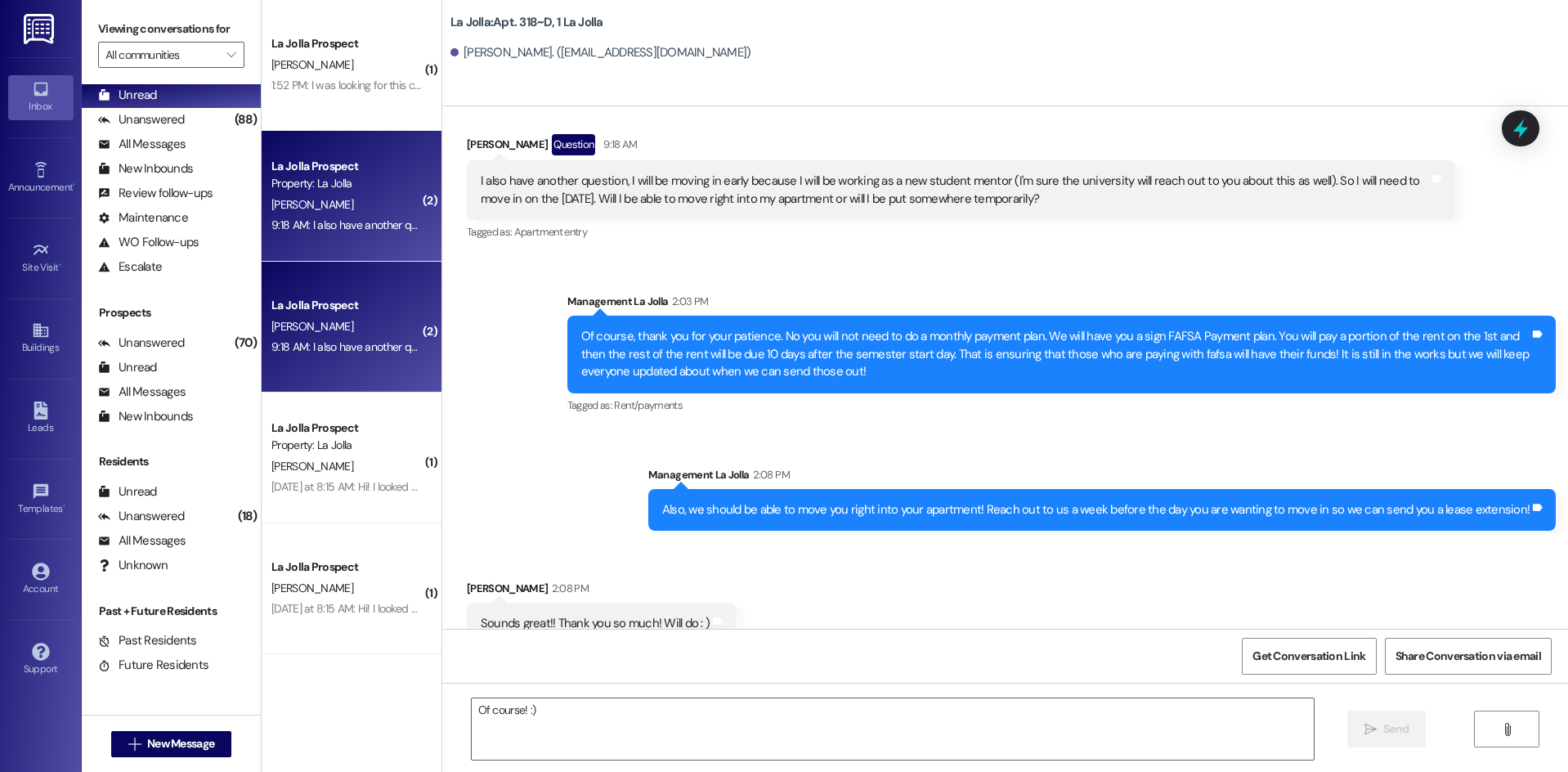
scroll to position [30005, 0]
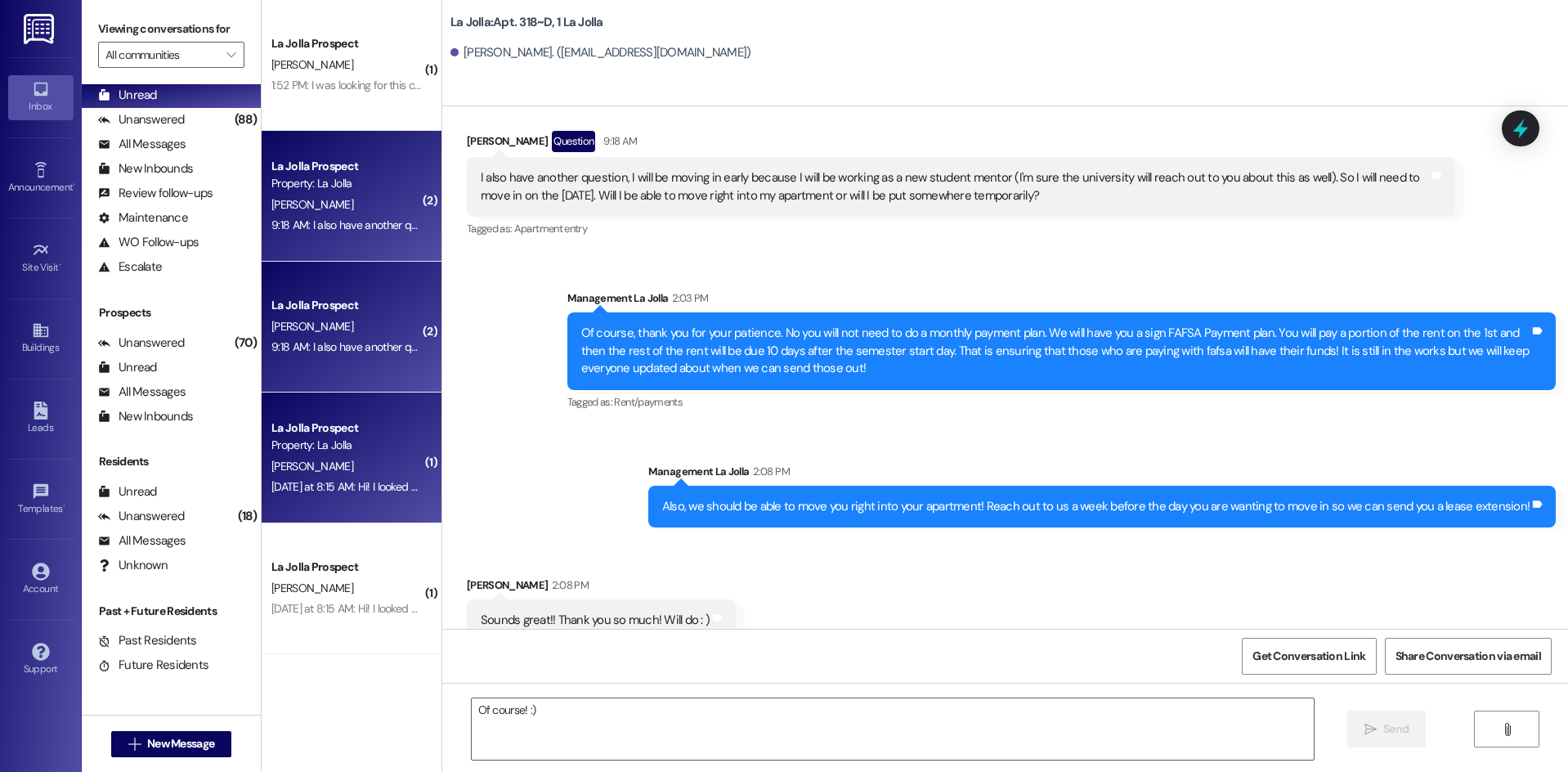
click at [336, 462] on div "[PERSON_NAME]" at bounding box center [347, 465] width 154 height 20
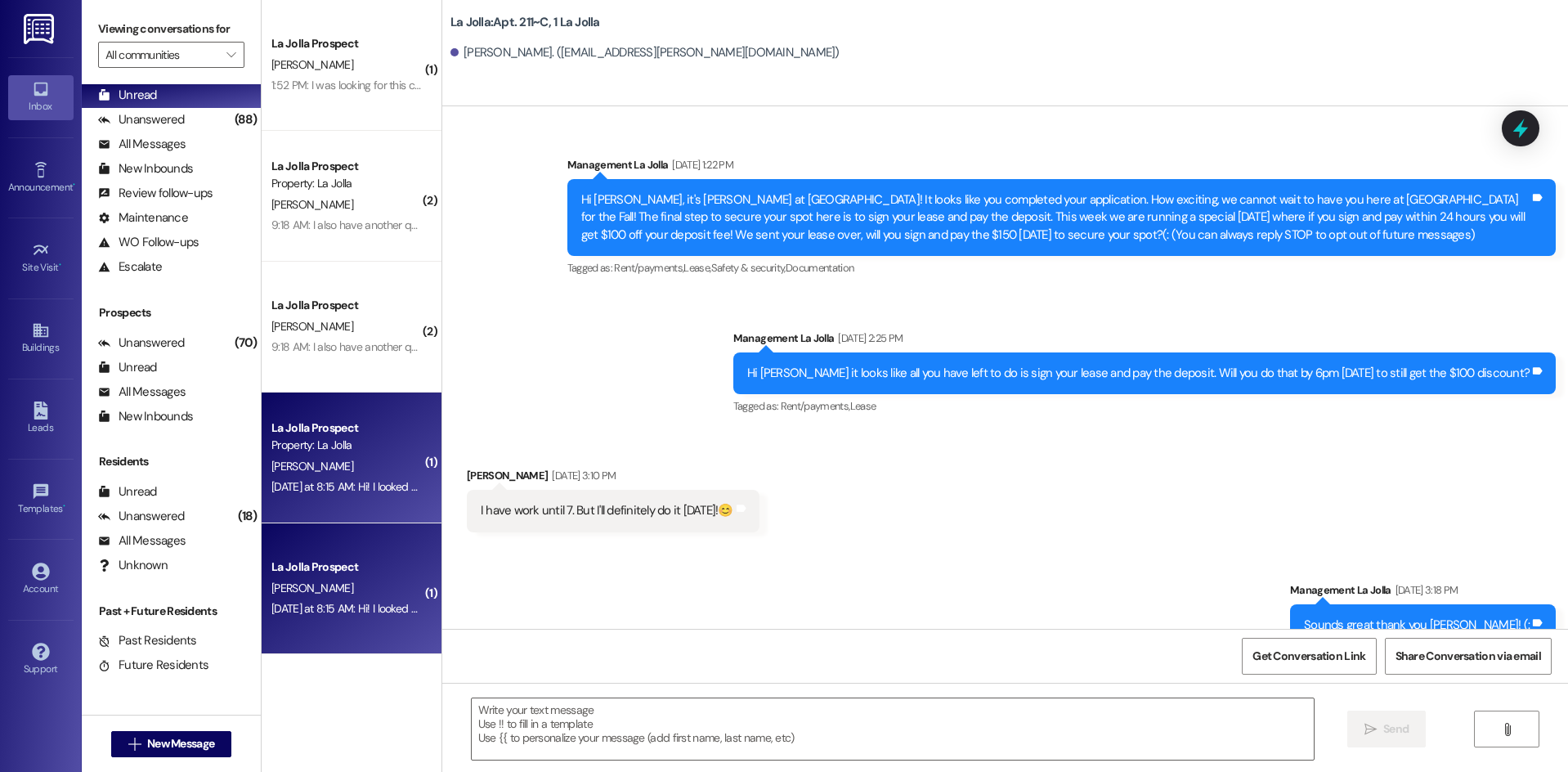
scroll to position [14652, 0]
